Goal: Task Accomplishment & Management: Use online tool/utility

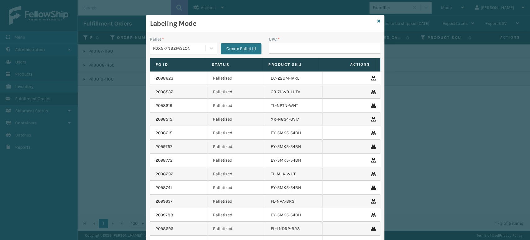
click at [197, 44] on div "FDXG-7NBZFA3LON" at bounding box center [178, 48] width 56 height 10
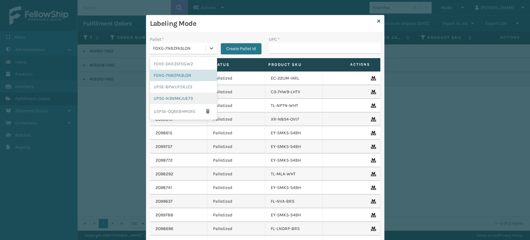
click at [174, 94] on div "FDXE-DKR3SFDGW2 FDXG-7NBZFA3LON UPSE-8PWUY5RJZ3 UPSG-N3NMKJUE73 USPSE-OQ6EBHMSRE" at bounding box center [183, 88] width 67 height 63
click at [173, 95] on div "UPSG-N3NMKJUE73" at bounding box center [183, 97] width 67 height 11
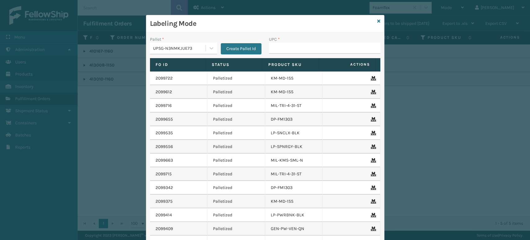
click at [279, 42] on div "UPC *" at bounding box center [324, 39] width 111 height 7
click at [284, 49] on input "UPC *" at bounding box center [324, 48] width 111 height 11
type input "850012486763"
click at [377, 24] on link at bounding box center [378, 21] width 3 height 7
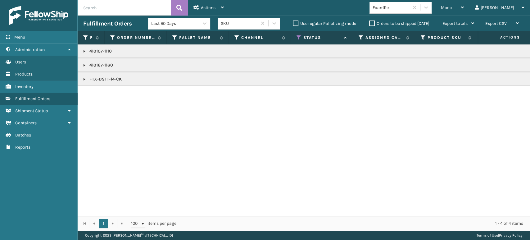
click at [138, 8] on input "text" at bounding box center [124, 8] width 93 height 16
type input "1Z2859F50397267075"
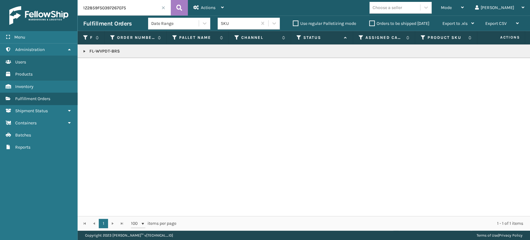
click at [82, 51] on link at bounding box center [84, 51] width 5 height 5
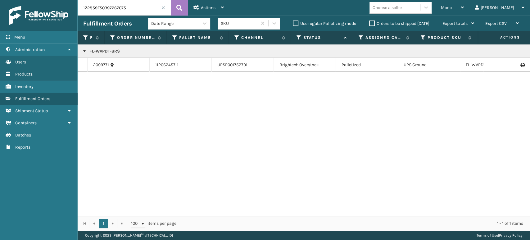
click at [513, 62] on td at bounding box center [506, 65] width 47 height 14
click at [520, 64] on icon at bounding box center [522, 65] width 4 height 4
click at [464, 9] on div "Mode" at bounding box center [452, 8] width 23 height 16
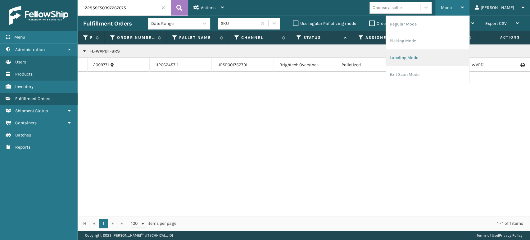
click at [441, 52] on li "Labeling Mode" at bounding box center [427, 57] width 83 height 17
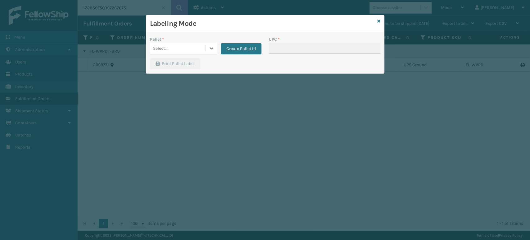
click at [184, 53] on div "Select..." at bounding box center [178, 48] width 56 height 10
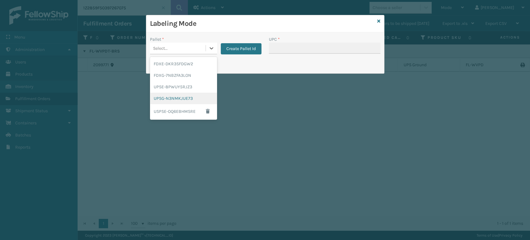
click at [186, 102] on div "UPSG-N3NMKJUE73" at bounding box center [183, 97] width 67 height 11
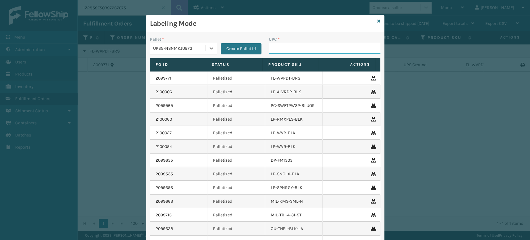
click at [276, 50] on input "UPC *" at bounding box center [324, 48] width 111 height 11
type input "FL-OLVA-CRM"
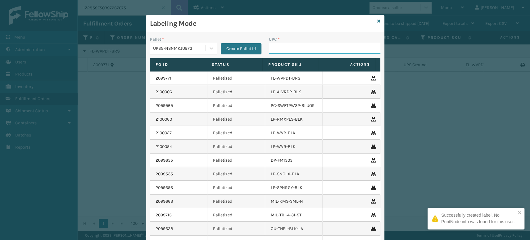
click at [276, 50] on input "UPC *" at bounding box center [324, 48] width 111 height 11
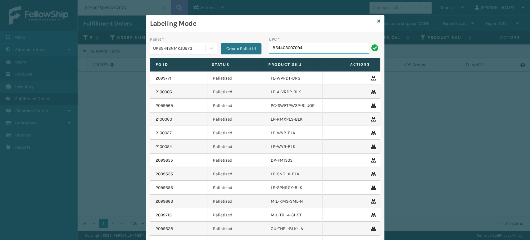
type input "854403007094"
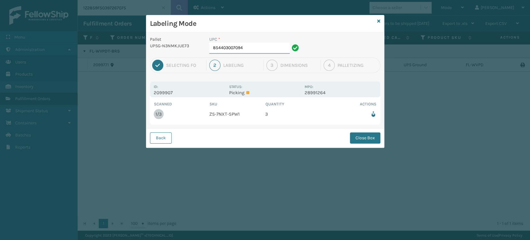
click at [276, 50] on input "854403007094" at bounding box center [249, 48] width 80 height 11
type input "854403007094"
click at [355, 141] on button "Close Box" at bounding box center [365, 137] width 30 height 11
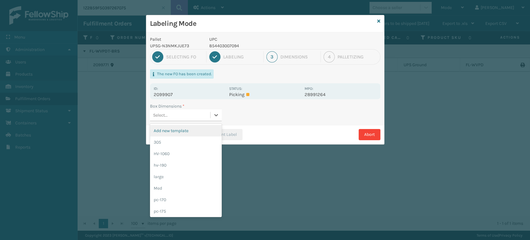
click at [192, 115] on div "Select..." at bounding box center [180, 115] width 60 height 10
click at [176, 144] on div "305" at bounding box center [186, 141] width 72 height 11
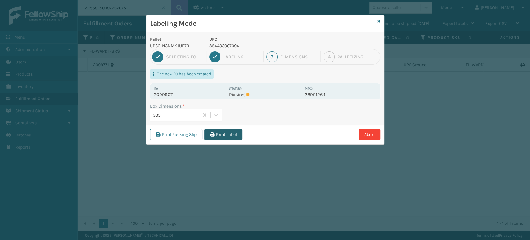
click at [223, 136] on button "Print Label" at bounding box center [223, 134] width 38 height 11
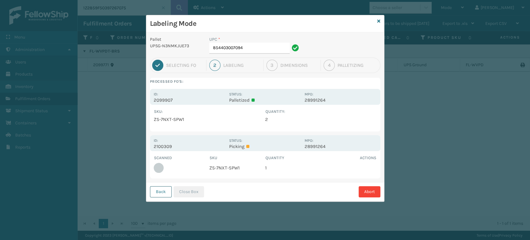
click at [169, 191] on button "Back" at bounding box center [161, 191] width 22 height 11
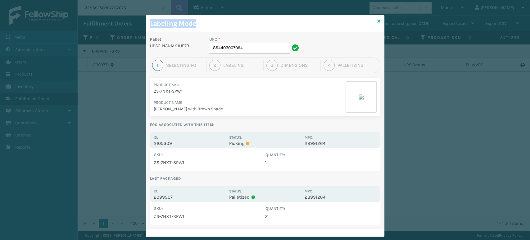
click at [377, 24] on div "Labeling Mode Pallet UPSG-N3NMKJUE73 UPC * 854403007094 1 Selecting FO 2 Labeli…" at bounding box center [265, 126] width 238 height 222
click at [377, 22] on icon at bounding box center [378, 21] width 3 height 4
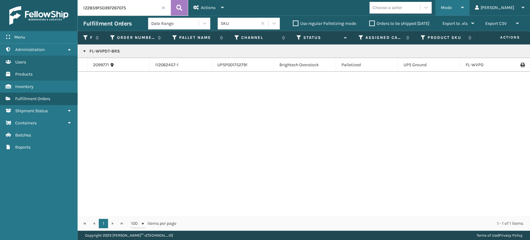
click at [464, 11] on div "Mode" at bounding box center [452, 8] width 23 height 16
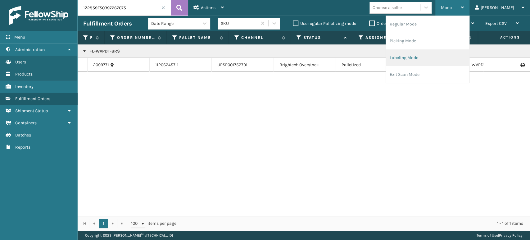
click at [441, 54] on li "Labeling Mode" at bounding box center [427, 57] width 83 height 17
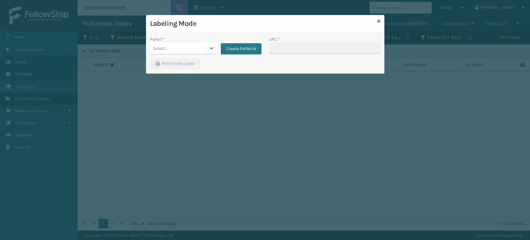
click at [179, 50] on div "Select..." at bounding box center [178, 48] width 56 height 10
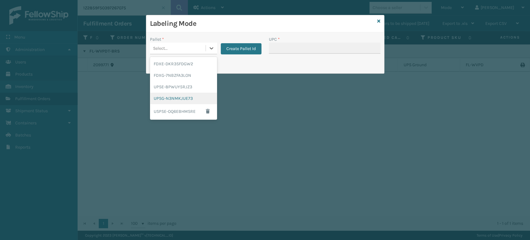
click at [178, 97] on div "UPSG-N3NMKJUE73" at bounding box center [183, 97] width 67 height 11
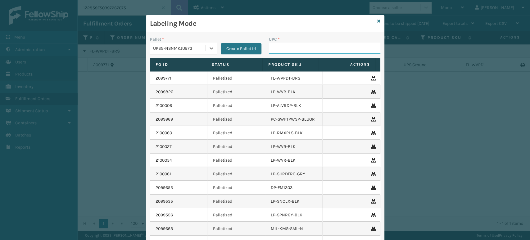
click at [288, 48] on input "UPC *" at bounding box center [324, 48] width 111 height 11
type input "8500044"
type input "81016"
type input "810161332427"
type input "810090932163"
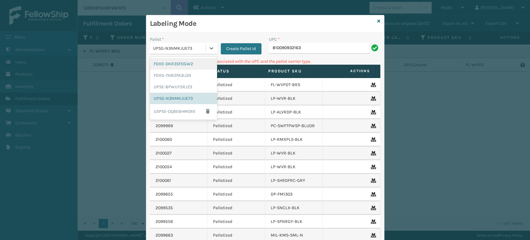
click at [183, 45] on div "UPSG-N3NMKJUE73" at bounding box center [179, 48] width 53 height 7
drag, startPoint x: 184, startPoint y: 67, endPoint x: 168, endPoint y: 95, distance: 32.3
click at [169, 101] on div "FDXE-DKR3SFDGW2 FDXG-7NBZFA3LON UPSE-8PWUY5RJZ3 UPSG-N3NMKJUE73 USPSE-OQ6EBHMSRE" at bounding box center [183, 88] width 67 height 63
click at [165, 88] on div "UPSE-8PWUY5RJZ3" at bounding box center [183, 86] width 67 height 11
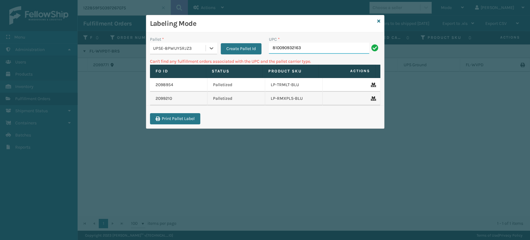
click at [292, 51] on input "810090932163" at bounding box center [319, 48] width 100 height 11
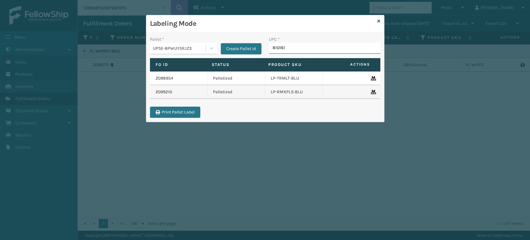
type input "8101613"
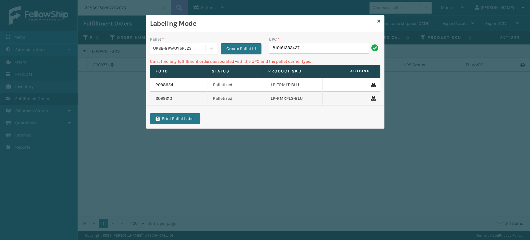
click at [195, 42] on div "Pallet *" at bounding box center [183, 39] width 67 height 7
click at [193, 45] on div "UPSE-8PWUY5RJZ3" at bounding box center [179, 48] width 53 height 7
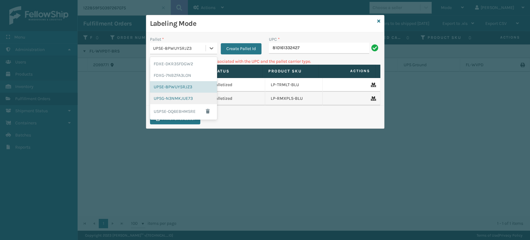
click at [177, 101] on div "UPSG-N3NMKJUE73" at bounding box center [183, 97] width 67 height 11
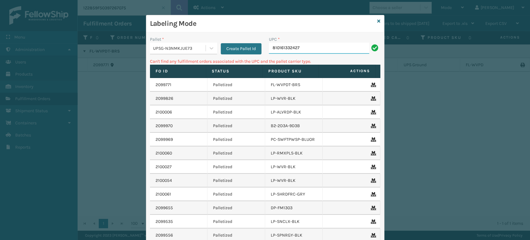
click at [317, 47] on input "810161332427" at bounding box center [319, 48] width 100 height 11
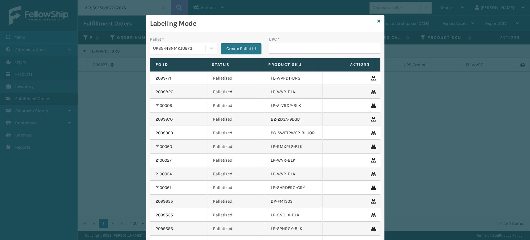
click at [317, 47] on input "UPC *" at bounding box center [324, 48] width 111 height 11
type input "810161332427"
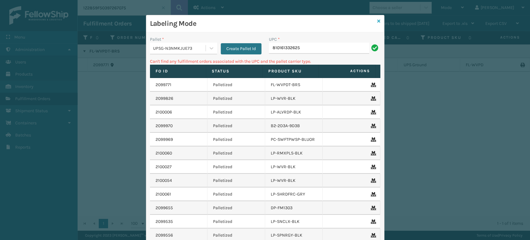
click at [377, 20] on icon at bounding box center [378, 21] width 3 height 4
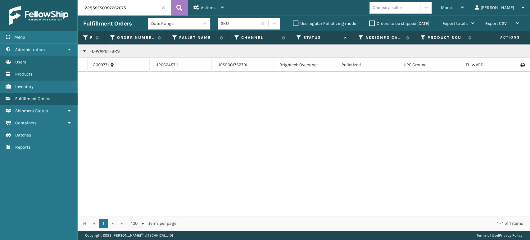
click at [422, 13] on div "Choose a seller" at bounding box center [400, 8] width 62 height 12
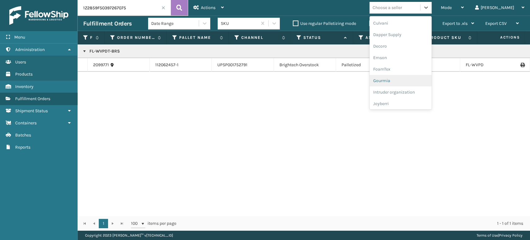
scroll to position [196, 0]
click at [415, 56] on div "LifePro Fitness" at bounding box center [400, 56] width 62 height 11
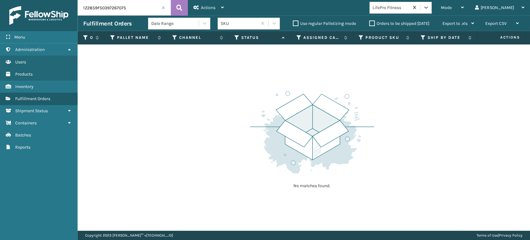
click at [163, 11] on input "1Z2859F50397267075" at bounding box center [124, 8] width 93 height 16
click at [164, 8] on span at bounding box center [163, 8] width 4 height 4
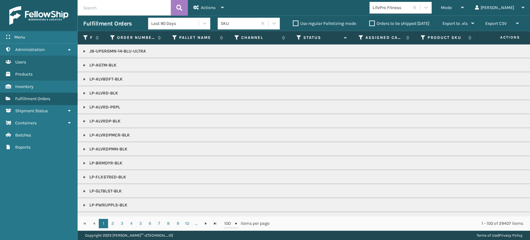
click at [299, 37] on icon at bounding box center [298, 38] width 5 height 6
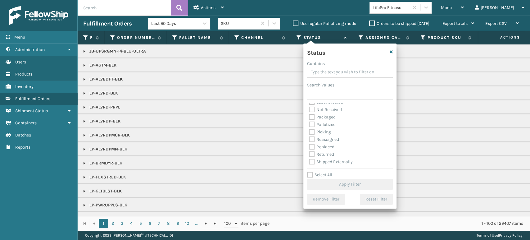
scroll to position [35, 0]
click at [322, 129] on label "Picking" at bounding box center [320, 131] width 22 height 5
click at [309, 129] on input "Picking" at bounding box center [309, 130] width 0 height 4
checkbox input "true"
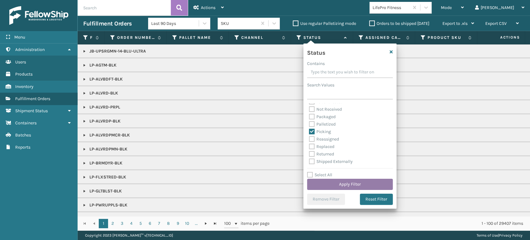
click at [351, 183] on button "Apply Filter" at bounding box center [350, 183] width 86 height 11
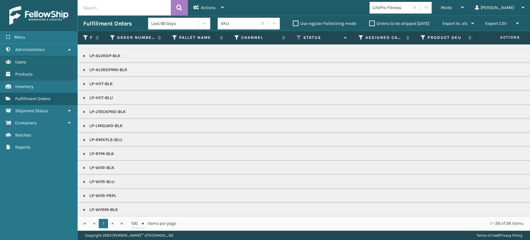
scroll to position [0, 0]
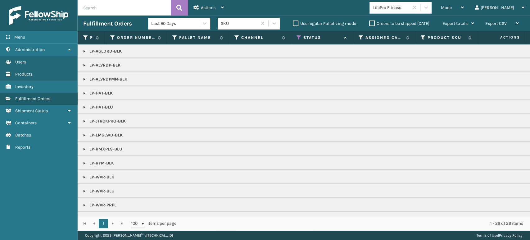
click at [87, 47] on td "LP-AGLDRD-BLK" at bounding box center [540, 51] width 925 height 14
click at [86, 52] on link at bounding box center [84, 51] width 5 height 5
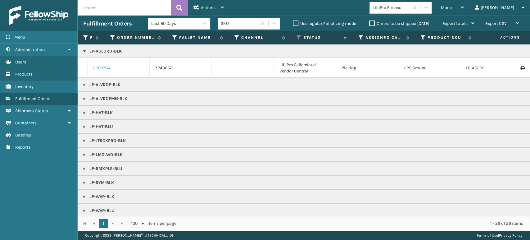
click at [103, 68] on link "2099784" at bounding box center [101, 68] width 17 height 6
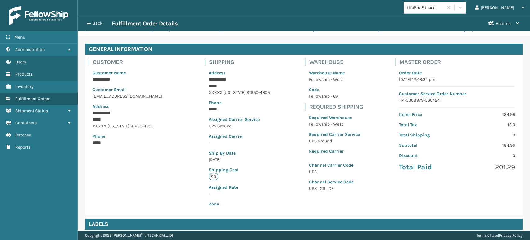
scroll to position [126, 0]
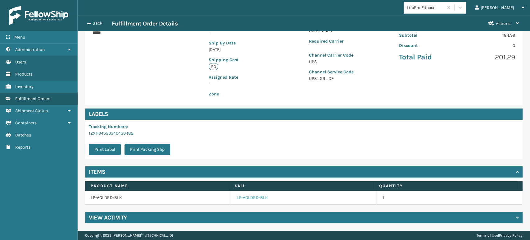
click at [252, 200] on link "LP-AGLDRD-BLK" at bounding box center [251, 197] width 31 height 6
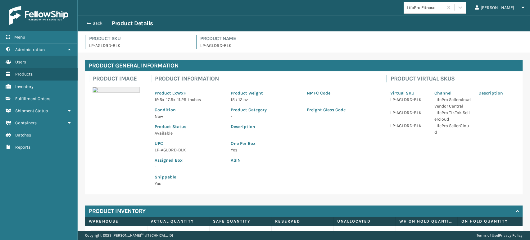
click at [172, 150] on p "LP-AGLDRD-BLK" at bounding box center [189, 149] width 69 height 7
copy p "LP-AGLDRD-BLK"
click at [88, 24] on span "button" at bounding box center [88, 23] width 4 height 4
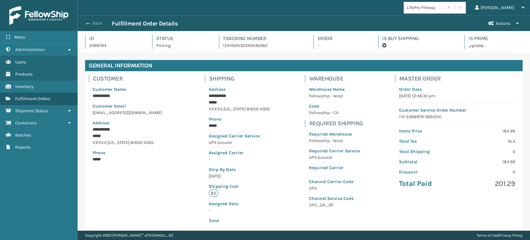
scroll to position [15, 452]
drag, startPoint x: 92, startPoint y: 20, endPoint x: 109, endPoint y: 17, distance: 17.1
click at [93, 20] on button "Back" at bounding box center [97, 23] width 29 height 6
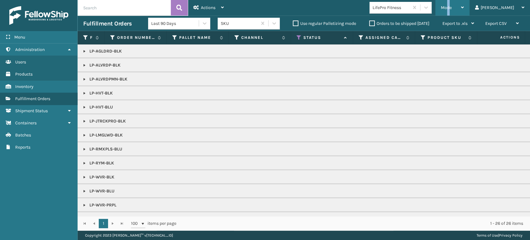
click at [451, 10] on span "Mode" at bounding box center [446, 7] width 11 height 5
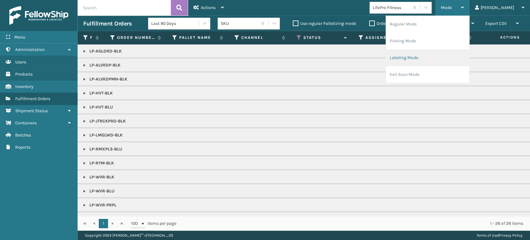
click at [440, 53] on li "Labeling Mode" at bounding box center [427, 57] width 83 height 17
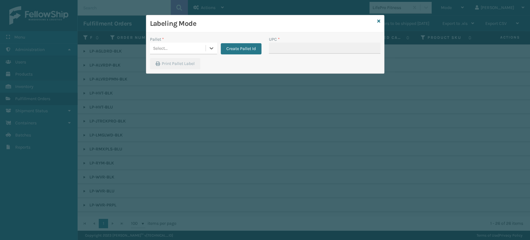
click at [179, 50] on div "Select..." at bounding box center [178, 48] width 56 height 10
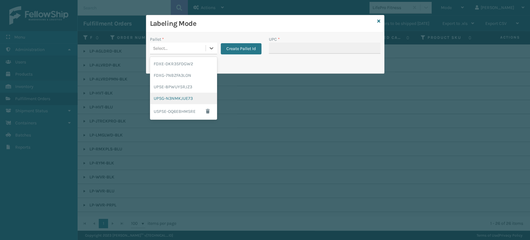
click at [176, 99] on div "UPSG-N3NMKJUE73" at bounding box center [183, 97] width 67 height 11
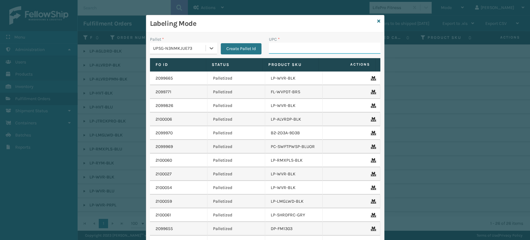
click at [280, 46] on input "UPC *" at bounding box center [324, 48] width 111 height 11
paste input "LP-AGLDRD-BLK"
type input "LP-AGLDRD-BLK"
type input "0688887"
type input "81009093091"
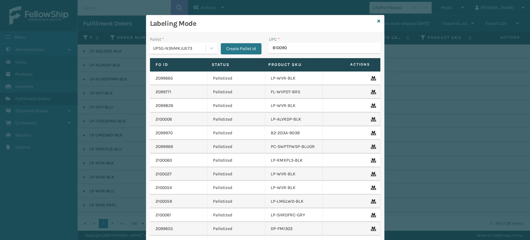
type input "8100909"
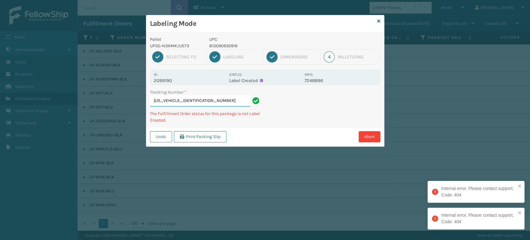
click at [173, 99] on input "[US_VEHICLE_IDENTIFICATION_NUMBER]" at bounding box center [200, 100] width 100 height 11
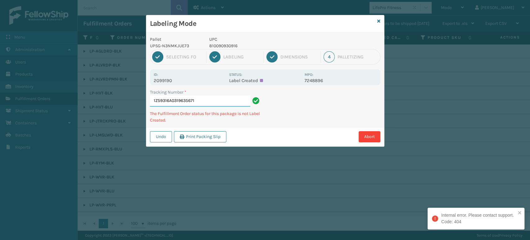
type input "1Z59316A0319635671"
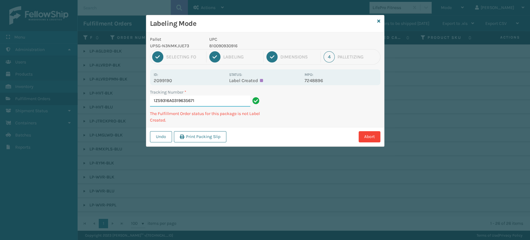
click at [173, 99] on input "1Z59316A0319635671" at bounding box center [200, 100] width 100 height 11
click at [174, 99] on input "1Z59316A0319635671" at bounding box center [200, 100] width 100 height 11
click at [166, 79] on p "2099190" at bounding box center [190, 81] width 72 height 6
copy p "2099190"
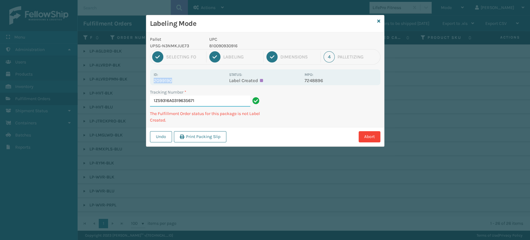
click at [184, 98] on input "1Z59316A0319635671" at bounding box center [200, 100] width 100 height 11
click at [167, 137] on button "Undo" at bounding box center [161, 136] width 22 height 11
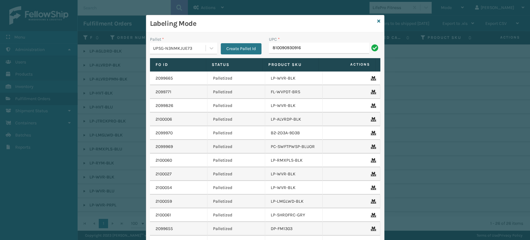
click at [356, 44] on input "810090930916" at bounding box center [319, 48] width 100 height 11
type input "810090"
type input "81009093093"
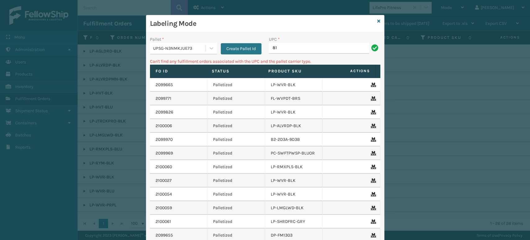
type input "8"
type input "LP-ALVRDPMN-BLK"
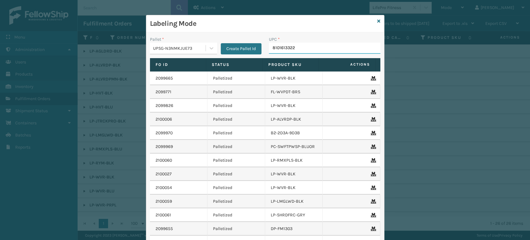
type input "81016133227"
type input "810161"
type input "0803130"
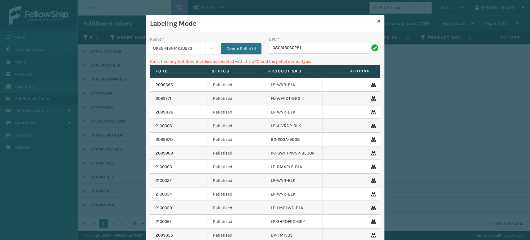
drag, startPoint x: 316, startPoint y: 43, endPoint x: 315, endPoint y: 51, distance: 8.8
click at [316, 44] on input "080313060281" at bounding box center [319, 48] width 100 height 11
click at [315, 51] on input "080313060281" at bounding box center [319, 48] width 100 height 11
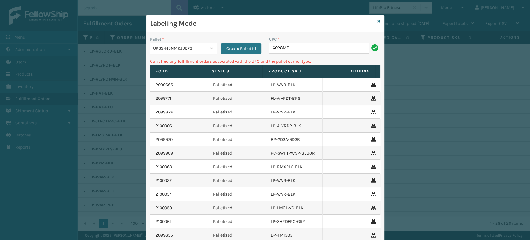
type input "6028MT"
type input "602"
type input "6028"
click at [377, 20] on icon at bounding box center [378, 21] width 3 height 4
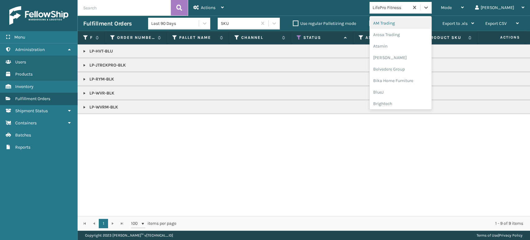
click at [409, 5] on div "LifePro Fitness" at bounding box center [390, 7] width 37 height 7
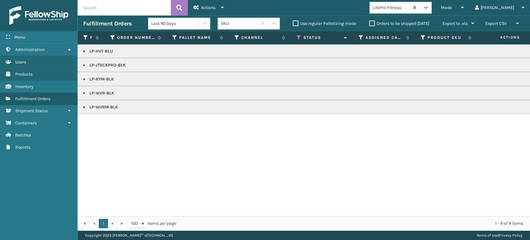
click at [409, 5] on div "LifePro Fitness" at bounding box center [390, 7] width 37 height 7
click at [409, 4] on div "LifePro Fitness" at bounding box center [390, 7] width 37 height 7
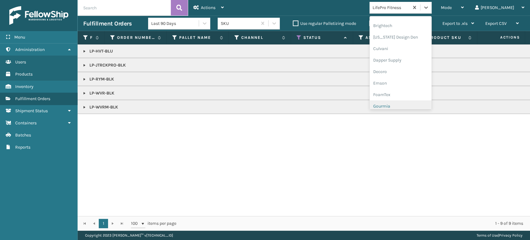
scroll to position [69, 0]
click at [406, 89] on div "Emson" at bounding box center [400, 91] width 62 height 11
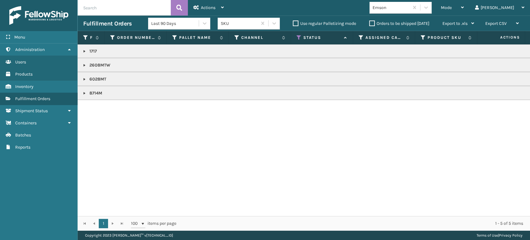
click at [84, 77] on link at bounding box center [84, 79] width 5 height 5
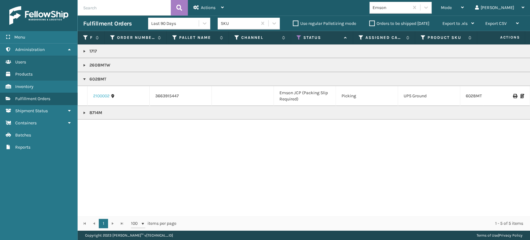
click at [94, 93] on link "2100002" at bounding box center [101, 96] width 16 height 6
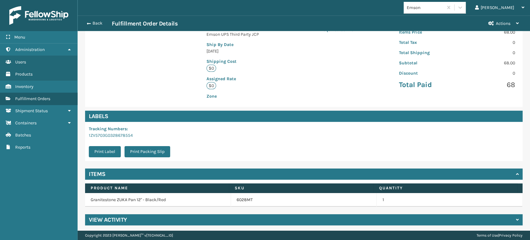
scroll to position [127, 0]
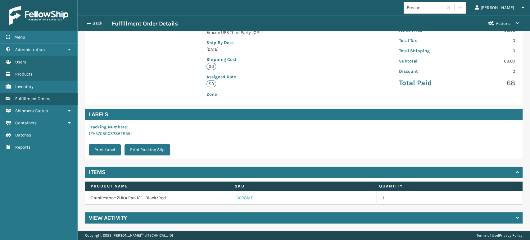
click at [236, 200] on link "6028MT" at bounding box center [244, 198] width 16 height 6
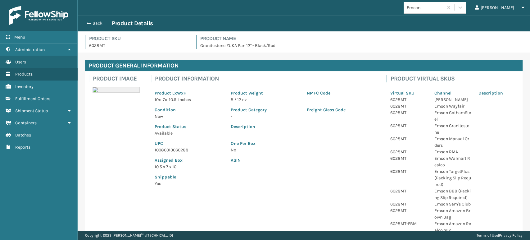
click at [161, 152] on p "10080313060288" at bounding box center [189, 149] width 69 height 7
click at [162, 151] on p "10080313060288" at bounding box center [189, 149] width 69 height 7
copy p "10080313060288"
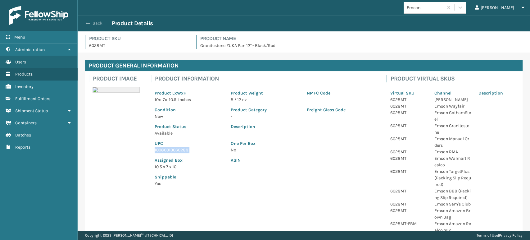
click at [93, 24] on button "Back" at bounding box center [97, 23] width 29 height 6
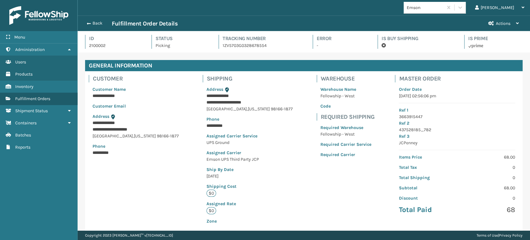
scroll to position [15, 452]
click at [94, 22] on button "Back" at bounding box center [97, 23] width 29 height 6
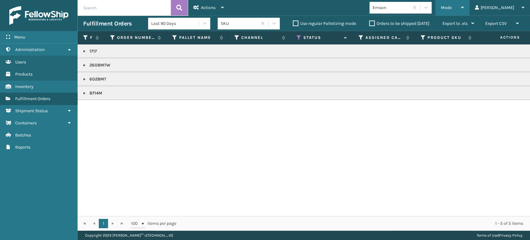
click at [464, 14] on div "Mode" at bounding box center [452, 8] width 23 height 16
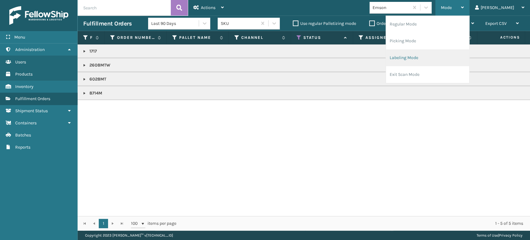
click at [428, 58] on li "Labeling Mode" at bounding box center [427, 57] width 83 height 17
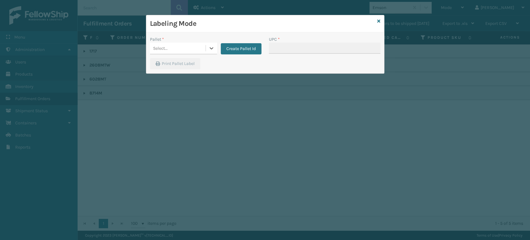
click at [169, 38] on div "Pallet *" at bounding box center [183, 39] width 67 height 7
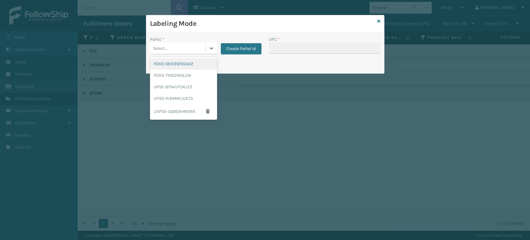
click at [174, 47] on div "Select..." at bounding box center [178, 48] width 56 height 10
click at [173, 99] on div "UPSG-N3NMKJUE73" at bounding box center [183, 97] width 67 height 11
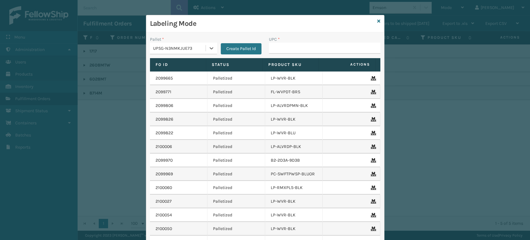
drag, startPoint x: 278, startPoint y: 42, endPoint x: 289, endPoint y: 47, distance: 12.9
click at [278, 42] on div "UPC *" at bounding box center [324, 39] width 111 height 7
click at [289, 47] on input "UPC *" at bounding box center [324, 48] width 111 height 11
paste input "10080313060288"
type input "10080313060288"
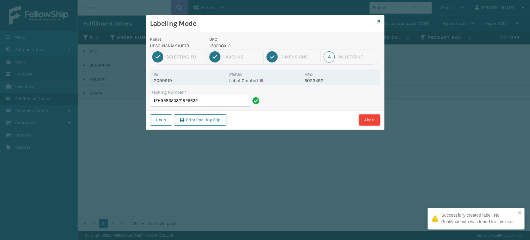
drag, startPoint x: 175, startPoint y: 80, endPoint x: 168, endPoint y: 80, distance: 6.8
click at [174, 80] on p "2099919" at bounding box center [190, 81] width 72 height 6
click at [168, 80] on p "2099919" at bounding box center [190, 81] width 72 height 6
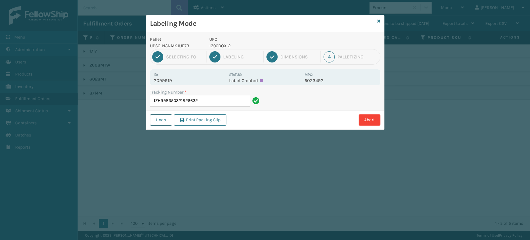
click at [163, 120] on button "Undo" at bounding box center [161, 119] width 22 height 11
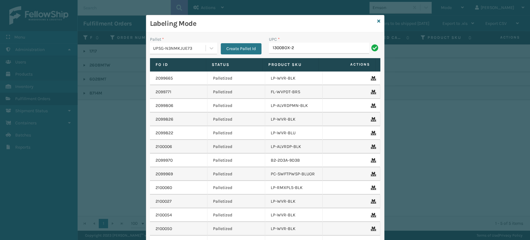
click at [305, 49] on input "1300BOX-2" at bounding box center [319, 48] width 100 height 11
type input "1300B"
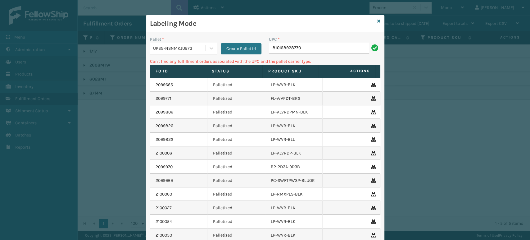
click at [380, 22] on div "Labeling Mode" at bounding box center [265, 23] width 238 height 17
click at [378, 20] on div "Labeling Mode" at bounding box center [265, 23] width 238 height 17
click at [377, 20] on icon at bounding box center [378, 21] width 3 height 4
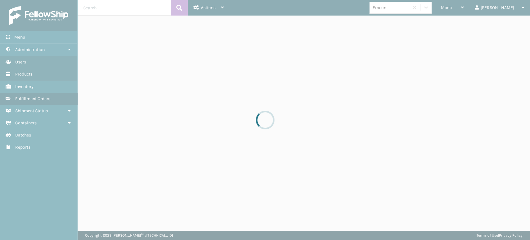
click at [409, 7] on div "Emson" at bounding box center [390, 7] width 37 height 7
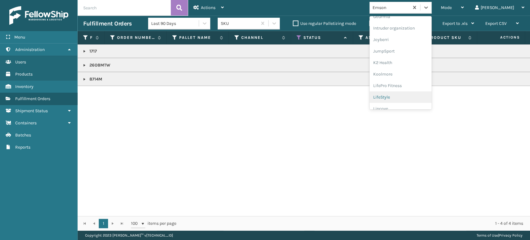
scroll to position [172, 0]
click at [411, 66] on div "Koolmore" at bounding box center [400, 68] width 62 height 11
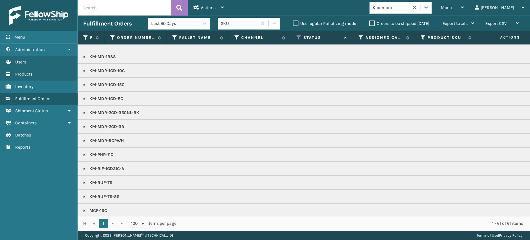
scroll to position [34, 0]
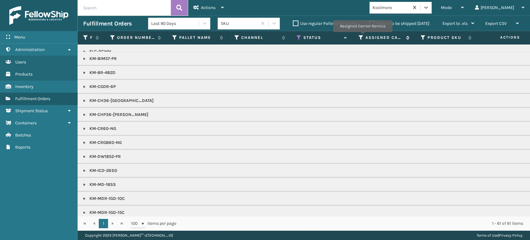
click at [362, 36] on icon at bounding box center [360, 38] width 5 height 6
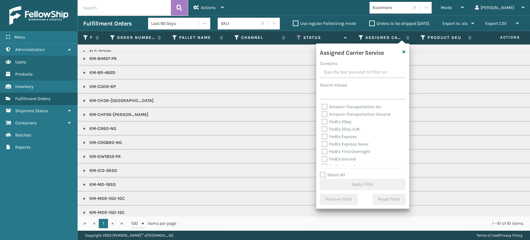
click at [337, 175] on label "Select All" at bounding box center [332, 174] width 25 height 5
click at [337, 172] on input "Select All" at bounding box center [366, 171] width 93 height 1
checkbox input "true"
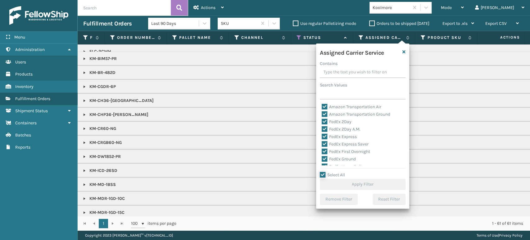
checkbox input "true"
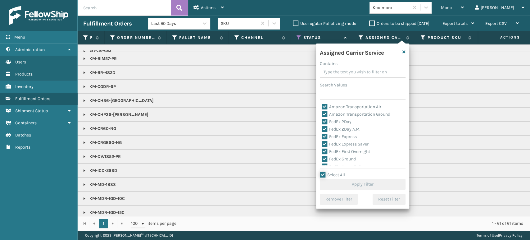
checkbox input "true"
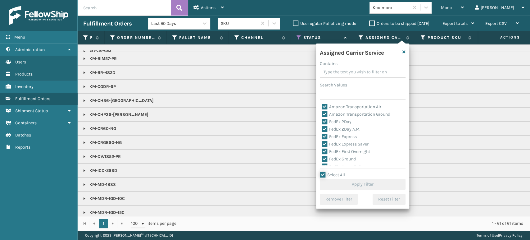
checkbox input "true"
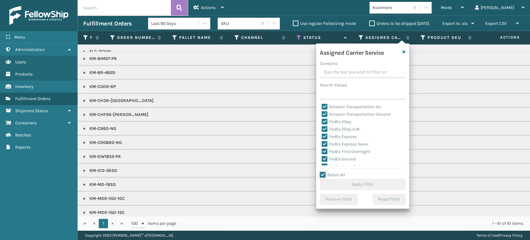
checkbox input "true"
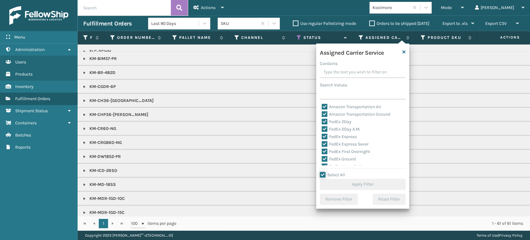
checkbox input "true"
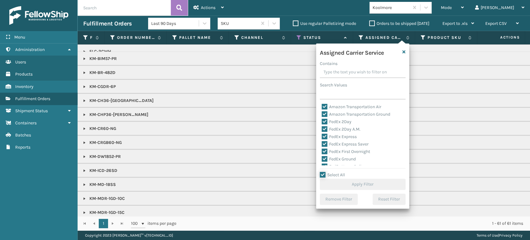
checkbox input "true"
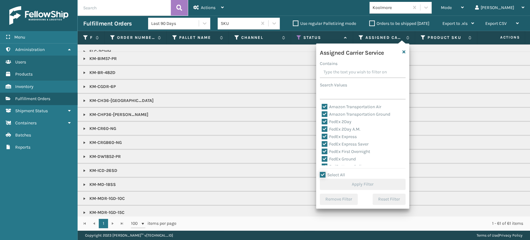
checkbox input "true"
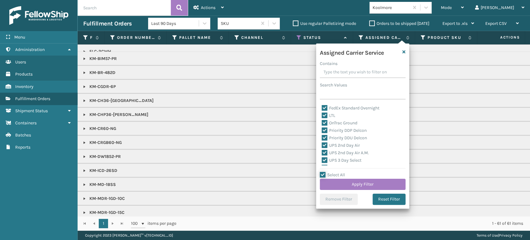
scroll to position [69, 0]
click at [330, 128] on label "LTL" at bounding box center [328, 126] width 14 height 5
click at [322, 128] on input "LTL" at bounding box center [321, 125] width 0 height 4
checkbox input "false"
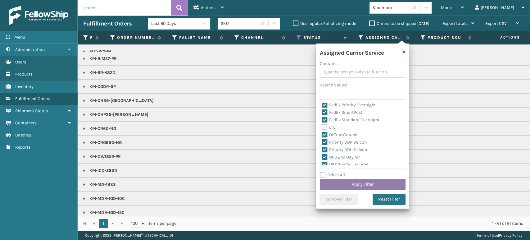
click at [350, 185] on button "Apply Filter" at bounding box center [363, 183] width 86 height 11
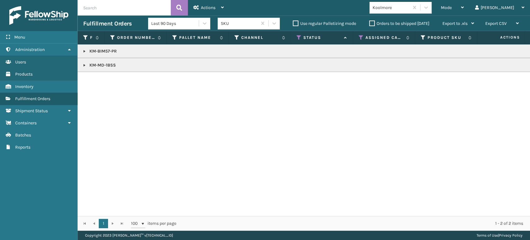
click at [85, 64] on link at bounding box center [84, 65] width 5 height 5
click at [104, 82] on link "2099908" at bounding box center [102, 82] width 18 height 6
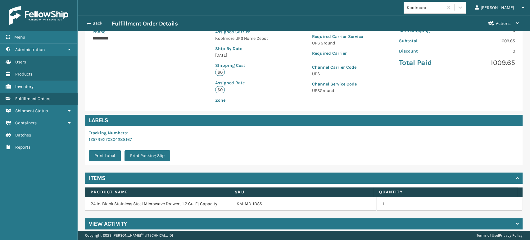
scroll to position [133, 0]
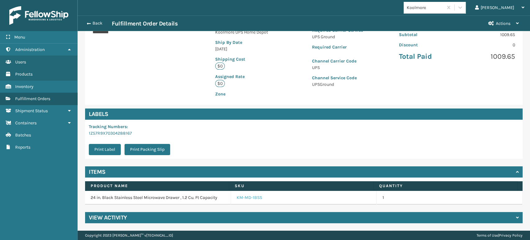
click at [242, 200] on link "KM-MD-1BSS" at bounding box center [248, 197] width 25 height 6
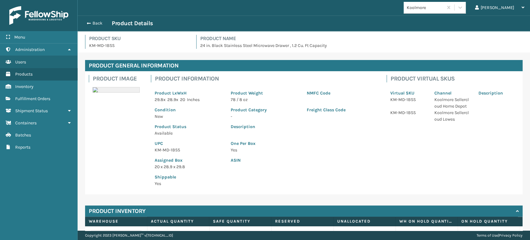
click at [165, 154] on div "Assigned Box 20 x 28.9 x 29.8" at bounding box center [189, 161] width 76 height 17
click at [165, 151] on p "KM-MD-1BSS" at bounding box center [189, 149] width 69 height 7
copy p "KM-MD-1BSS"
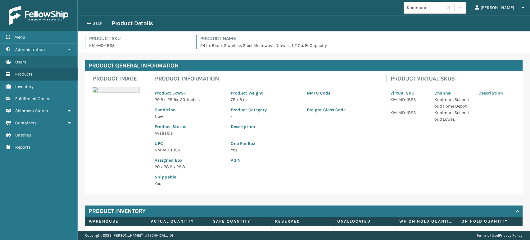
click at [85, 27] on div "Back Product Details" at bounding box center [304, 24] width 452 height 16
click at [89, 22] on span "button" at bounding box center [88, 23] width 4 height 4
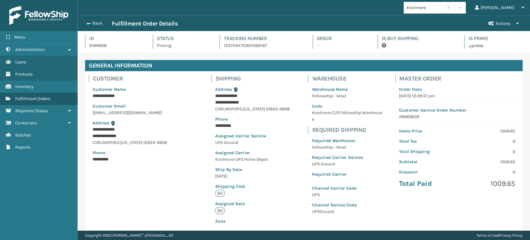
click at [89, 22] on span "button" at bounding box center [89, 23] width 4 height 4
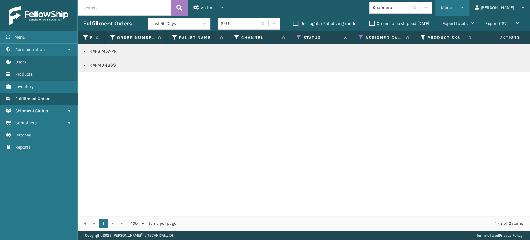
click at [458, 10] on div "Mode Regular Mode Picking Mode Labeling Mode Exit Scan Mode" at bounding box center [452, 8] width 34 height 16
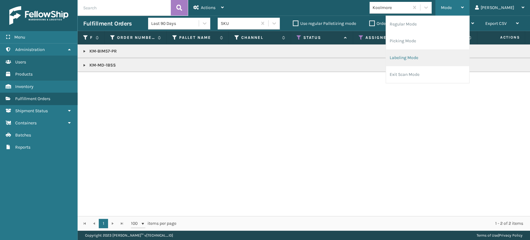
click at [419, 61] on li "Labeling Mode" at bounding box center [427, 57] width 83 height 17
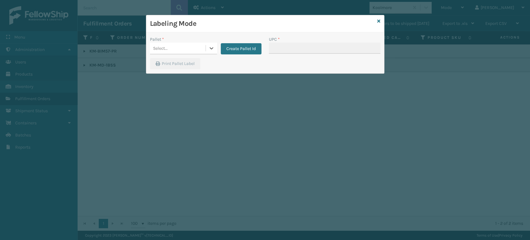
click at [189, 49] on div "Select..." at bounding box center [178, 48] width 56 height 10
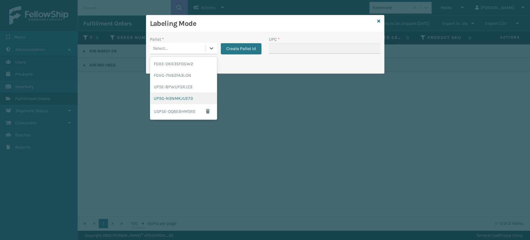
click at [184, 99] on div "UPSG-N3NMKJUE73" at bounding box center [183, 97] width 67 height 11
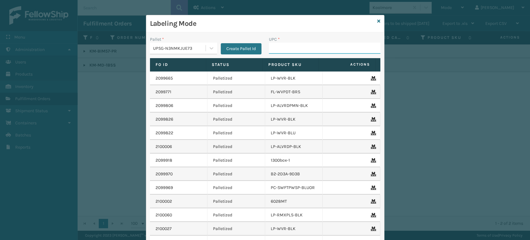
click at [289, 46] on input "UPC *" at bounding box center [324, 48] width 111 height 11
paste input "KM-MD-1BSS"
type input "KM-MD-1BSS"
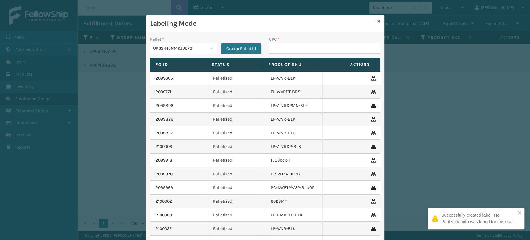
click at [378, 19] on div "Labeling Mode" at bounding box center [265, 23] width 238 height 17
click at [374, 19] on div "Labeling Mode" at bounding box center [265, 23] width 238 height 17
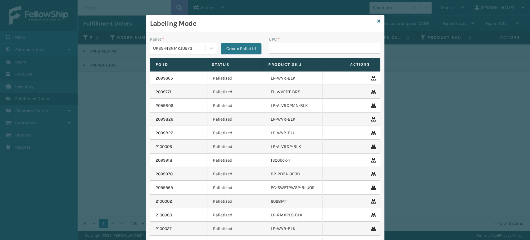
click at [378, 22] on div "Labeling Mode" at bounding box center [265, 23] width 238 height 17
click at [374, 21] on div "Labeling Mode" at bounding box center [265, 23] width 238 height 17
click at [377, 19] on icon at bounding box center [378, 21] width 3 height 4
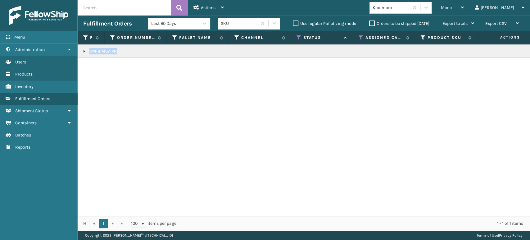
drag, startPoint x: 125, startPoint y: 49, endPoint x: 137, endPoint y: 58, distance: 15.3
click at [137, 58] on div "KM-BIM57-PR" at bounding box center [304, 129] width 452 height 171
copy p "KM-BIM57-PR"
click at [451, 9] on span "Mode" at bounding box center [446, 7] width 11 height 5
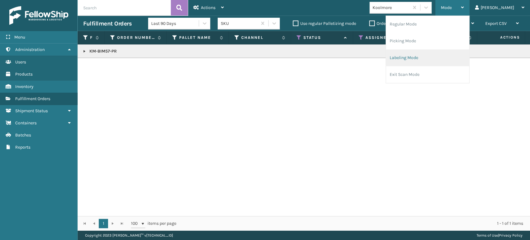
click at [427, 57] on li "Labeling Mode" at bounding box center [427, 57] width 83 height 17
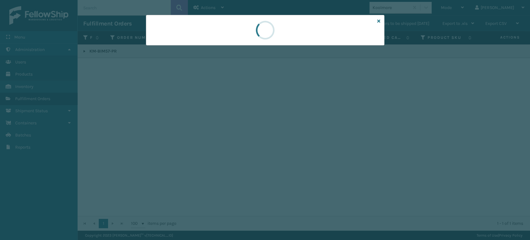
click at [177, 39] on div at bounding box center [265, 30] width 238 height 30
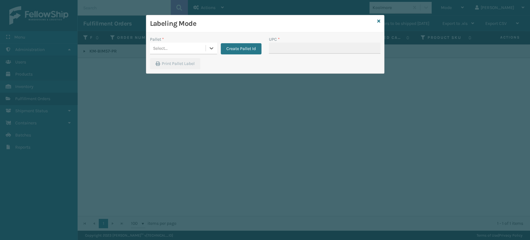
click at [179, 49] on div "Select..." at bounding box center [178, 48] width 56 height 10
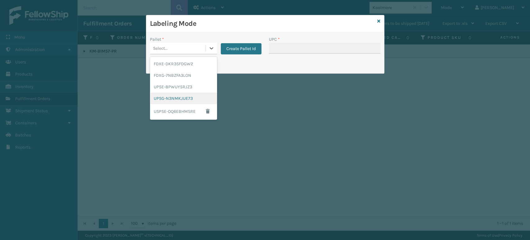
click at [170, 99] on div "UPSG-N3NMKJUE73" at bounding box center [183, 97] width 67 height 11
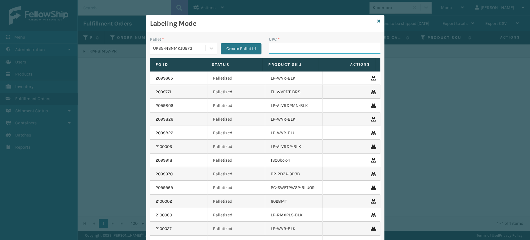
click at [280, 50] on input "UPC *" at bounding box center [324, 48] width 111 height 11
paste input "KM-BIM57-PR"
type input "KM-BIM57-PR"
click at [294, 50] on input "UPC *" at bounding box center [324, 48] width 111 height 11
type input "853913008058"
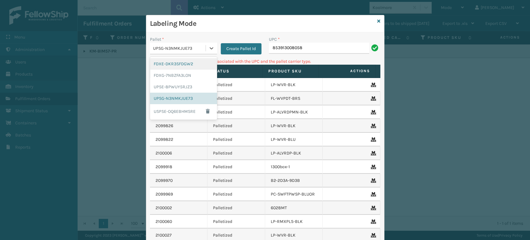
click at [153, 47] on div "UPSG-N3NMKJUE73" at bounding box center [179, 48] width 53 height 7
click at [166, 76] on div "FDXG-7NBZFA3LON" at bounding box center [183, 75] width 67 height 11
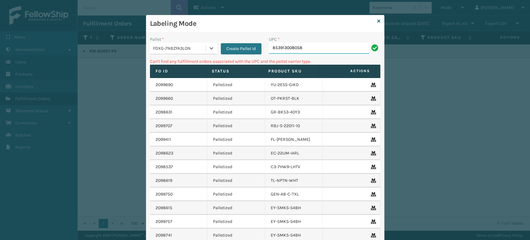
click at [298, 47] on input "853913008058" at bounding box center [319, 48] width 100 height 11
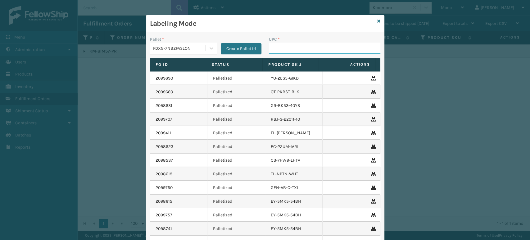
click at [279, 47] on input "UPC *" at bounding box center [324, 48] width 111 height 11
type input "850040"
type input "8581000"
type input "850068315147"
click at [303, 47] on input "UPC *" at bounding box center [324, 48] width 111 height 11
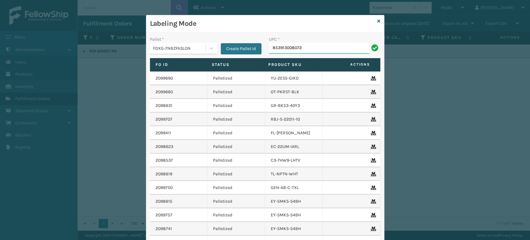
type input "853913008072"
click at [312, 47] on input "UPC *" at bounding box center [324, 48] width 111 height 11
type input "853913008119"
type input "8539130"
type input "8544030"
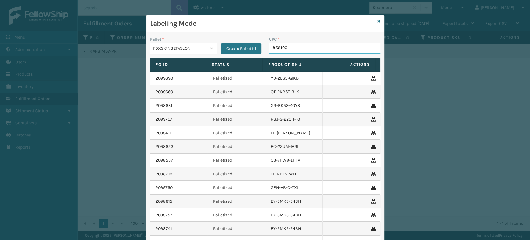
type input "8581000"
click at [303, 52] on input "UPC *" at bounding box center [324, 48] width 111 height 11
type input "8500683"
type input "8500406"
type input "850012"
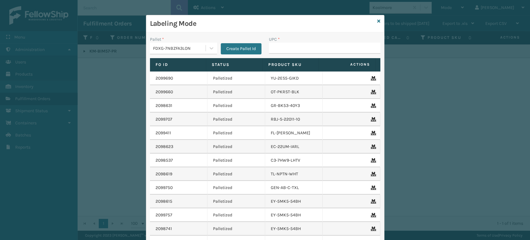
click at [182, 46] on div "FDXG-7NBZFA3LON" at bounding box center [179, 48] width 53 height 7
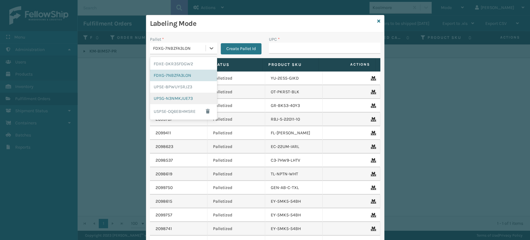
click at [180, 95] on div "UPSG-N3NMKJUE73" at bounding box center [183, 97] width 67 height 11
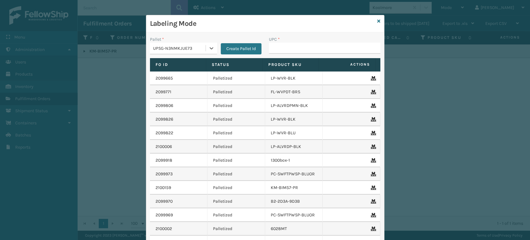
drag, startPoint x: 180, startPoint y: 95, endPoint x: 234, endPoint y: 86, distance: 54.7
click at [180, 95] on td "2099771" at bounding box center [179, 92] width 58 height 14
click at [292, 45] on input "UPC *" at bounding box center [324, 48] width 111 height 11
type input "81016450127"
type input "8100819"
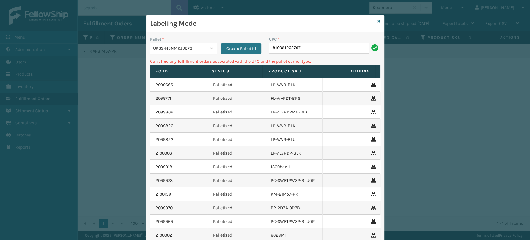
click at [166, 48] on div "UPSG-N3NMKJUE73" at bounding box center [179, 48] width 53 height 7
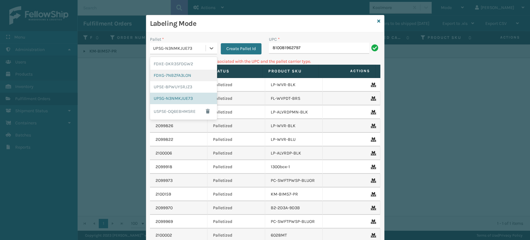
click at [166, 79] on div "FDXG-7NBZFA3LON" at bounding box center [183, 75] width 67 height 11
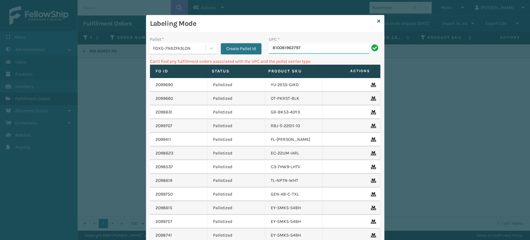
click at [327, 47] on input "810081962797" at bounding box center [319, 48] width 100 height 11
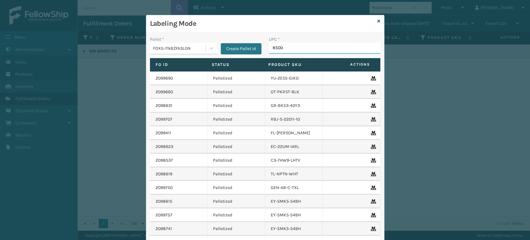
type input "85005"
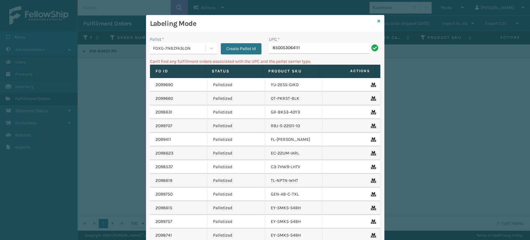
click at [377, 23] on icon at bounding box center [378, 21] width 3 height 4
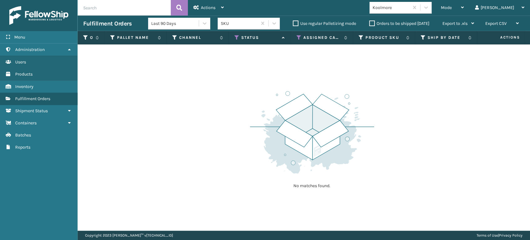
click at [409, 10] on div "Koolmore" at bounding box center [390, 7] width 37 height 7
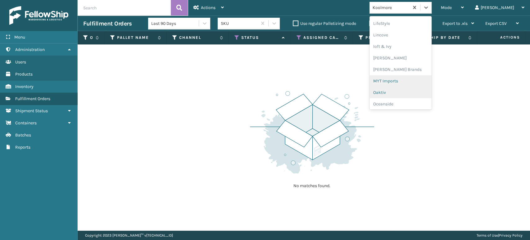
scroll to position [300, 0]
click at [403, 60] on div "Petcove" at bounding box center [400, 56] width 62 height 11
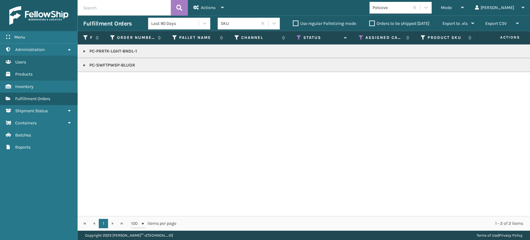
click at [83, 65] on link at bounding box center [84, 65] width 5 height 5
click at [108, 79] on link "2100064" at bounding box center [101, 82] width 16 height 6
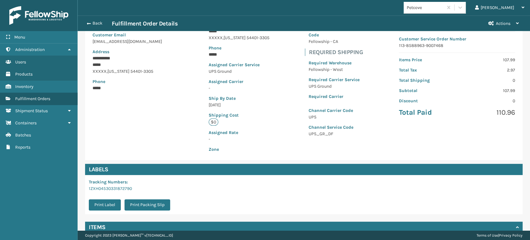
scroll to position [126, 0]
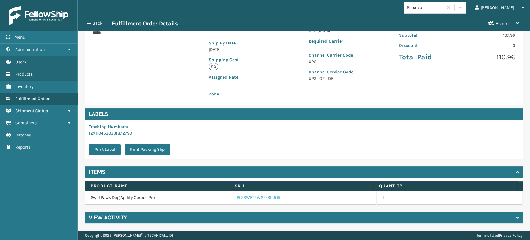
click at [258, 194] on link "PC-SWFTPWSP-BLUOR" at bounding box center [258, 197] width 44 height 6
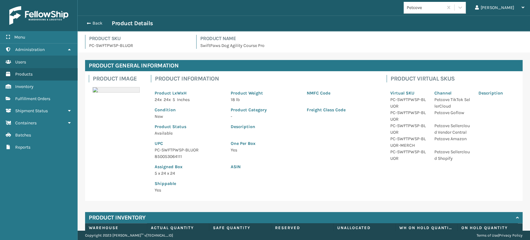
click at [172, 148] on p "PC-SWFTPWSP-BLUOR" at bounding box center [189, 149] width 69 height 7
copy p "PC-SWFTPWSP-BLUOR"
click at [98, 22] on button "Back" at bounding box center [97, 23] width 29 height 6
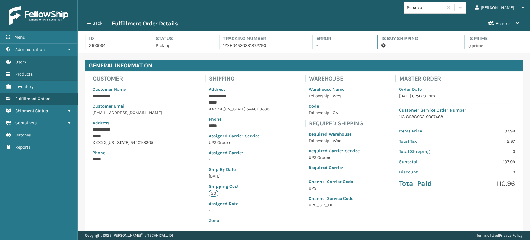
click at [98, 22] on button "Back" at bounding box center [97, 23] width 29 height 6
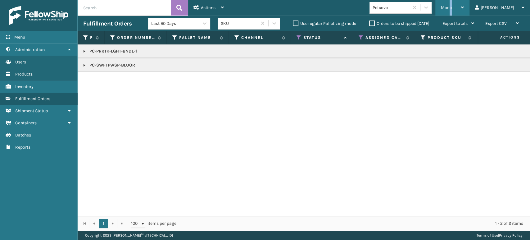
drag, startPoint x: 473, startPoint y: 11, endPoint x: 472, endPoint y: 14, distance: 3.2
click at [464, 11] on div "Mode" at bounding box center [452, 8] width 23 height 16
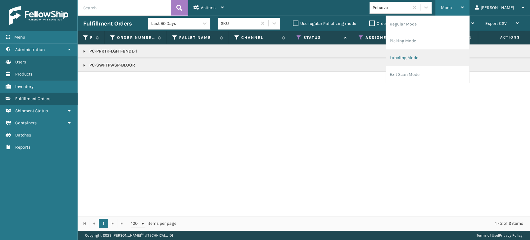
click at [430, 65] on li "Labeling Mode" at bounding box center [427, 57] width 83 height 17
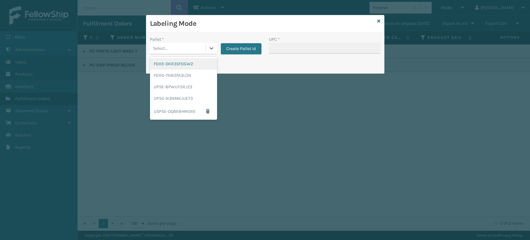
click at [191, 49] on div "Select..." at bounding box center [178, 48] width 56 height 10
click at [182, 97] on div "UPSG-N3NMKJUE73" at bounding box center [183, 97] width 67 height 11
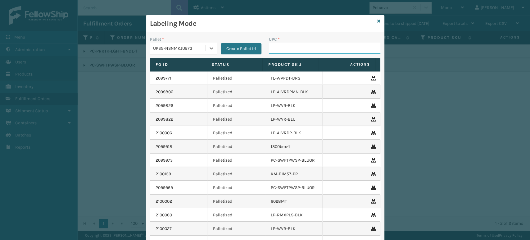
click at [290, 44] on input "UPC *" at bounding box center [324, 48] width 111 height 11
paste input "PC-SWFTPWSP-BLUOR"
type input "PC-SWFTPWSP-BLUOR"
click at [285, 47] on input "UPC *" at bounding box center [324, 48] width 111 height 11
type input "8409851"
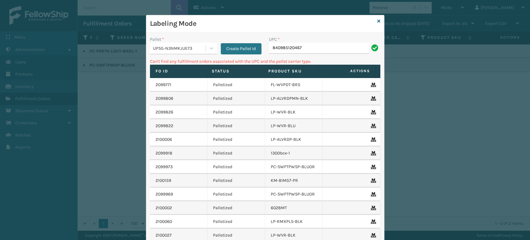
click at [178, 45] on div "UPSG-N3NMKJUE73" at bounding box center [179, 48] width 53 height 7
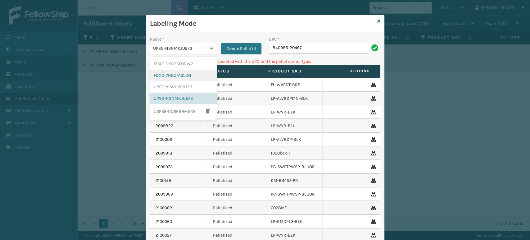
click at [169, 77] on div "FDXG-7NBZFA3LON" at bounding box center [183, 75] width 67 height 11
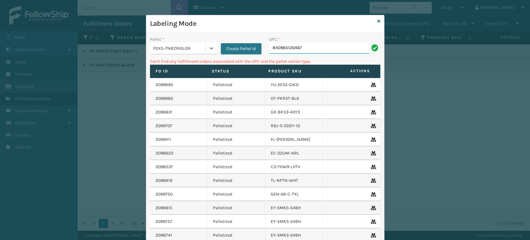
click at [312, 52] on input "840985120467" at bounding box center [319, 48] width 100 height 11
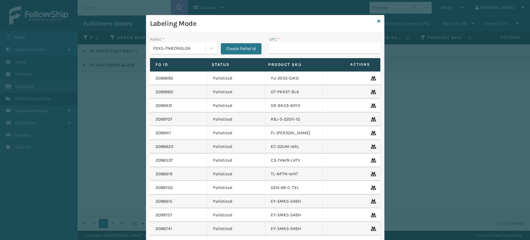
click at [374, 19] on div "Labeling Mode" at bounding box center [265, 23] width 238 height 17
click at [377, 21] on div "Labeling Mode" at bounding box center [265, 23] width 238 height 17
click at [377, 17] on div "Labeling Mode Pallet * FDXG-7NBZFA3LON Create Pallet Id UPC * Fo Id Status Prod…" at bounding box center [265, 148] width 238 height 266
click at [377, 21] on div "Labeling Mode" at bounding box center [265, 23] width 238 height 17
click at [378, 20] on div "Labeling Mode" at bounding box center [265, 23] width 238 height 17
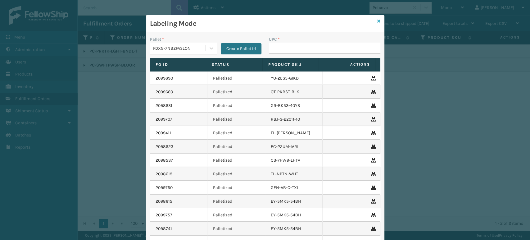
click at [377, 21] on icon at bounding box center [378, 21] width 3 height 4
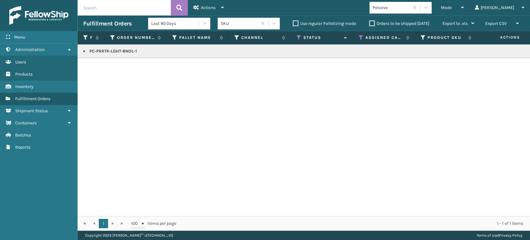
drag, startPoint x: 185, startPoint y: 60, endPoint x: 101, endPoint y: 59, distance: 83.8
click at [102, 59] on div "PC-PRRTK-LGHT-BNDL-1" at bounding box center [304, 129] width 452 height 171
drag, startPoint x: 90, startPoint y: 52, endPoint x: 157, endPoint y: 55, distance: 67.1
click at [157, 55] on td "PC-PRRTK-LGHT-BNDL-1" at bounding box center [540, 51] width 925 height 14
copy p "PC-PRRTK-LGHT-BNDL-1"
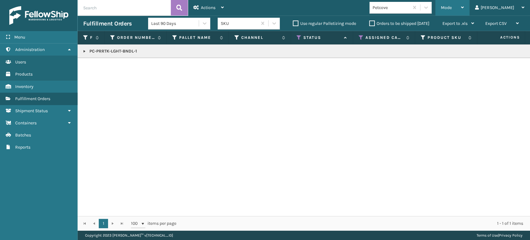
click at [451, 8] on span "Mode" at bounding box center [446, 7] width 11 height 5
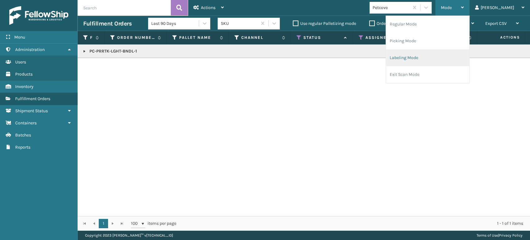
click at [443, 59] on li "Labeling Mode" at bounding box center [427, 57] width 83 height 17
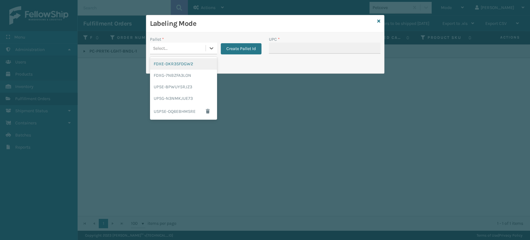
click at [165, 49] on div "Select..." at bounding box center [160, 48] width 15 height 7
click at [165, 95] on div "UPSG-N3NMKJUE73" at bounding box center [183, 97] width 67 height 11
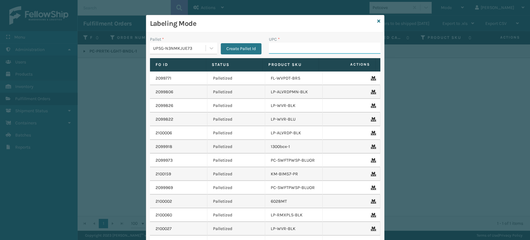
click at [284, 52] on input "UPC *" at bounding box center [324, 48] width 111 height 11
paste input "PC-PRRTK-LGHT-BNDL-1"
type input "PC-PRRTK-LGHT-BNDL-1"
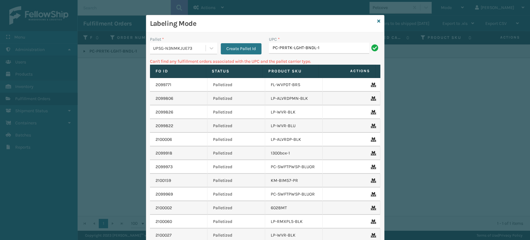
click at [377, 20] on div "Labeling Mode" at bounding box center [265, 23] width 238 height 17
click at [377, 19] on icon at bounding box center [378, 21] width 3 height 4
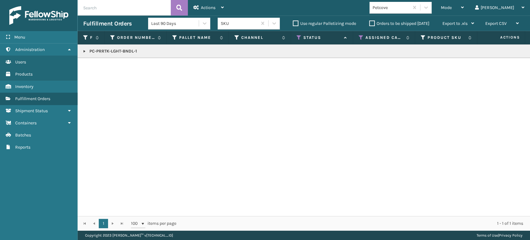
click at [85, 50] on link at bounding box center [84, 51] width 5 height 5
click at [106, 69] on link "2100280" at bounding box center [101, 68] width 17 height 6
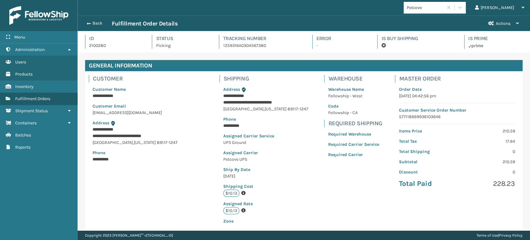
scroll to position [15, 452]
click at [92, 23] on button "Back" at bounding box center [97, 23] width 29 height 6
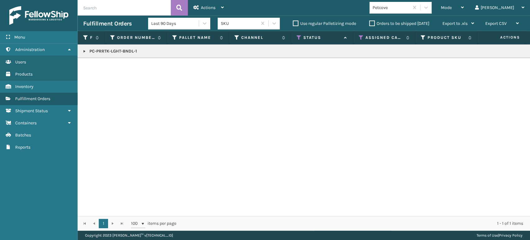
click at [80, 51] on td "PC-PRRTK-LGHT-BNDL-1" at bounding box center [540, 51] width 925 height 14
click at [83, 51] on link at bounding box center [84, 51] width 5 height 5
click at [101, 67] on link "2100280" at bounding box center [101, 68] width 17 height 6
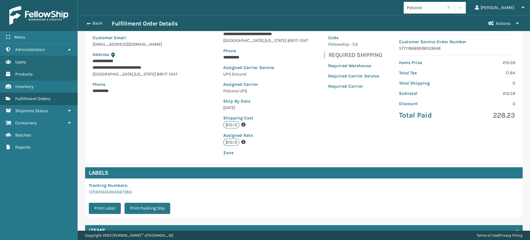
scroll to position [127, 0]
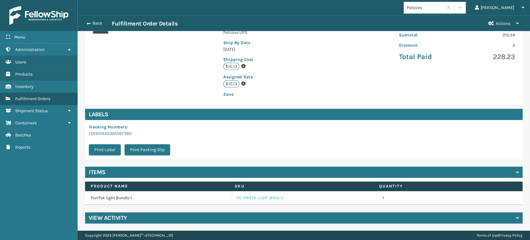
click at [258, 195] on link "PC-PRRTK-LGHT-BNDL-1" at bounding box center [259, 198] width 47 height 6
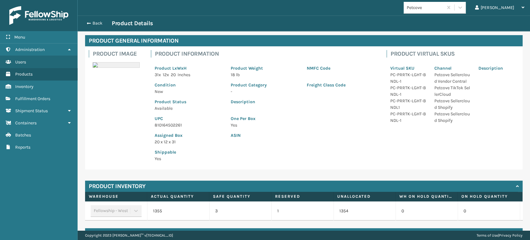
scroll to position [46, 0]
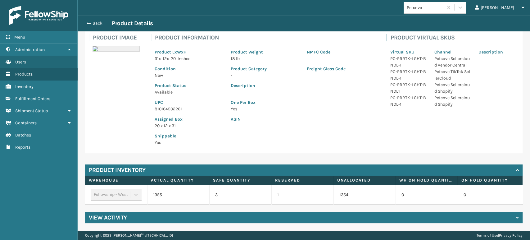
click at [172, 99] on p "UPC" at bounding box center [189, 102] width 69 height 7
click at [173, 100] on div "UPC 810164502261" at bounding box center [189, 103] width 76 height 17
click at [173, 105] on p "810164502261" at bounding box center [189, 108] width 69 height 7
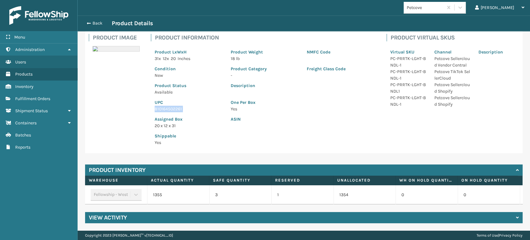
copy p "810164502261"
click at [104, 17] on div "Back Product Details" at bounding box center [304, 24] width 452 height 16
click at [99, 21] on button "Back" at bounding box center [97, 23] width 29 height 6
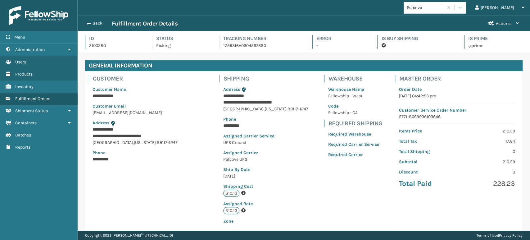
scroll to position [15, 452]
click at [100, 21] on button "Back" at bounding box center [97, 23] width 29 height 6
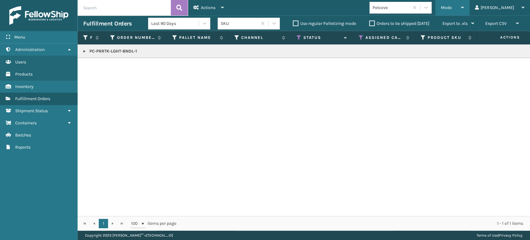
click at [451, 6] on span "Mode" at bounding box center [446, 7] width 11 height 5
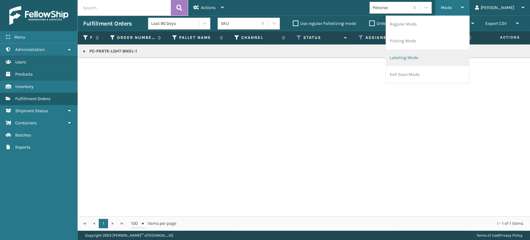
click at [427, 49] on li "Labeling Mode" at bounding box center [427, 57] width 83 height 17
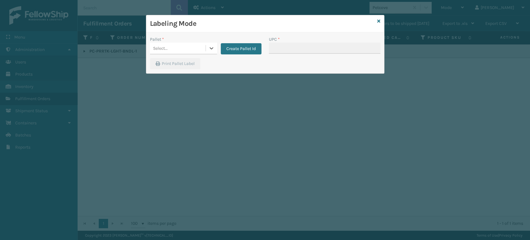
click at [163, 43] on div "Select..." at bounding box center [178, 48] width 56 height 10
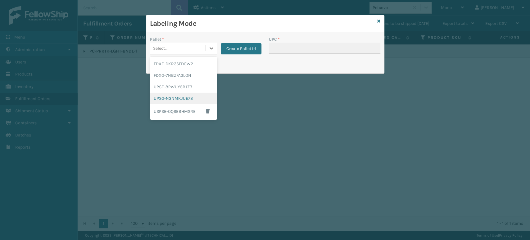
click at [172, 97] on div "UPSG-N3NMKJUE73" at bounding box center [183, 97] width 67 height 11
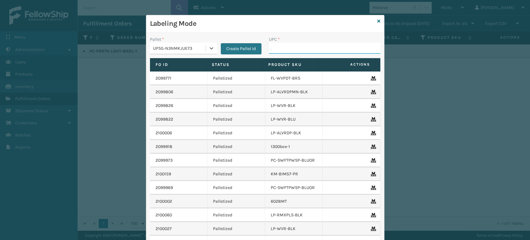
click at [285, 46] on input "UPC *" at bounding box center [324, 48] width 111 height 11
paste input "810164502261"
type input "810164502261"
type input "840985120467"
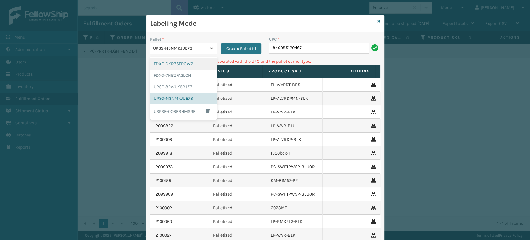
click at [174, 52] on div "UPSG-N3NMKJUE73" at bounding box center [178, 48] width 56 height 10
click at [172, 72] on div "FDXG-7NBZFA3LON" at bounding box center [183, 75] width 67 height 11
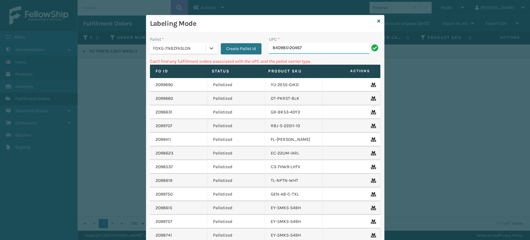
click at [279, 48] on input "840985120467" at bounding box center [319, 48] width 100 height 11
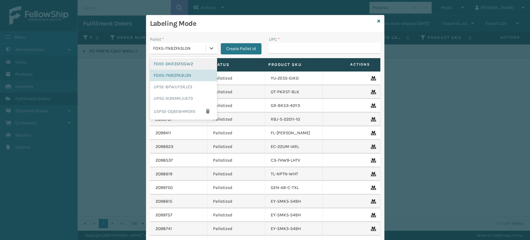
click at [156, 47] on div "FDXG-7NBZFA3LON" at bounding box center [179, 48] width 53 height 7
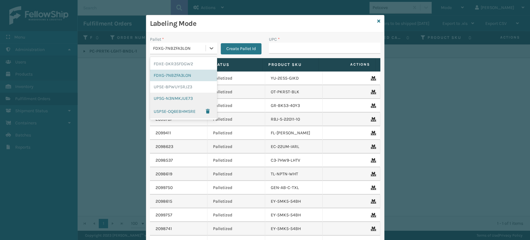
click at [176, 97] on div "UPSG-N3NMKJUE73" at bounding box center [183, 97] width 67 height 11
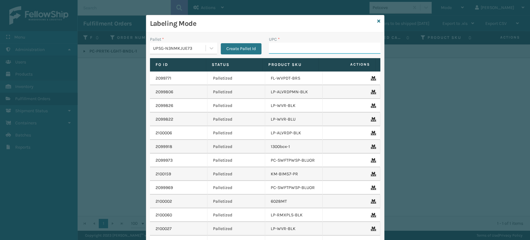
click at [303, 46] on input "UPC *" at bounding box center [324, 48] width 111 height 11
type input "860010434673"
click at [372, 21] on div "Labeling Mode" at bounding box center [265, 23] width 238 height 17
click at [373, 20] on div "Labeling Mode" at bounding box center [265, 23] width 238 height 17
click at [373, 18] on div "Labeling Mode" at bounding box center [265, 23] width 238 height 17
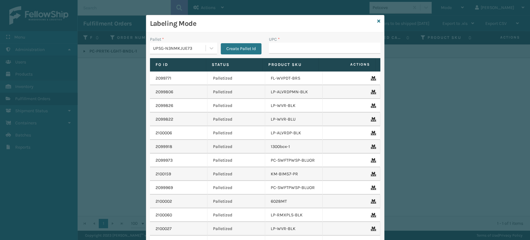
click at [373, 20] on div "Labeling Mode" at bounding box center [265, 23] width 238 height 17
click at [375, 15] on div "Labeling Mode" at bounding box center [265, 23] width 238 height 17
click at [377, 22] on div "Labeling Mode" at bounding box center [265, 23] width 238 height 17
click at [377, 21] on icon at bounding box center [378, 21] width 3 height 4
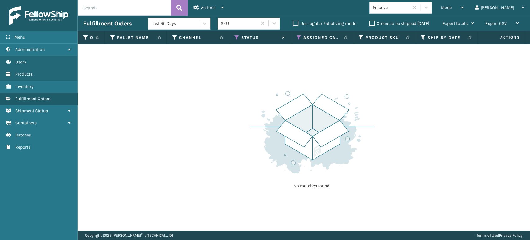
click at [409, 4] on div "Petcove" at bounding box center [390, 7] width 37 height 7
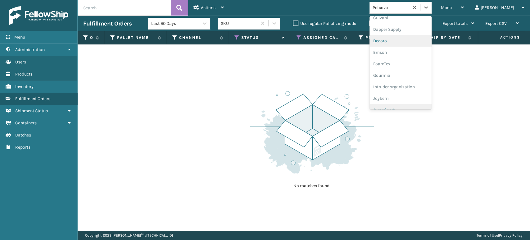
scroll to position [138, 0]
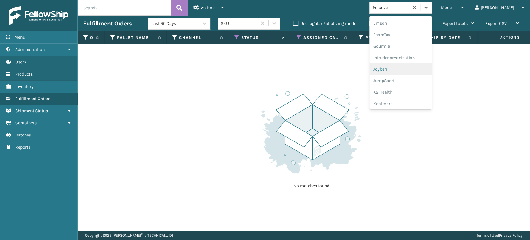
click at [405, 70] on div "Joyberri" at bounding box center [400, 68] width 62 height 11
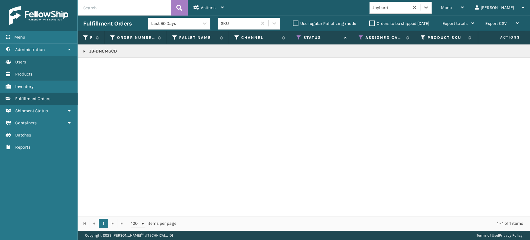
drag, startPoint x: 82, startPoint y: 54, endPoint x: 86, endPoint y: 50, distance: 5.5
click at [82, 53] on td "JB-DNCMGCD" at bounding box center [540, 51] width 925 height 14
click at [86, 50] on link at bounding box center [84, 51] width 5 height 5
click at [99, 69] on link "2100093" at bounding box center [101, 68] width 16 height 6
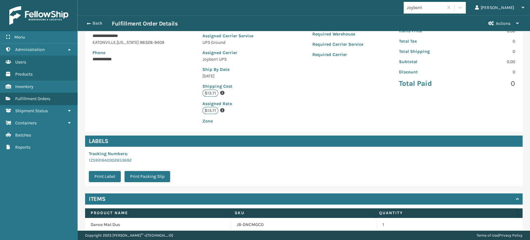
scroll to position [127, 0]
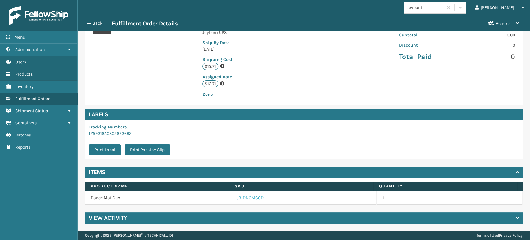
click at [245, 198] on link "JB-DNCMGCD" at bounding box center [249, 198] width 27 height 6
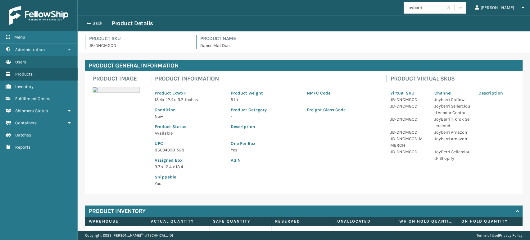
click at [159, 149] on p "850040381528" at bounding box center [189, 149] width 69 height 7
click at [174, 149] on p "850040381528" at bounding box center [189, 149] width 69 height 7
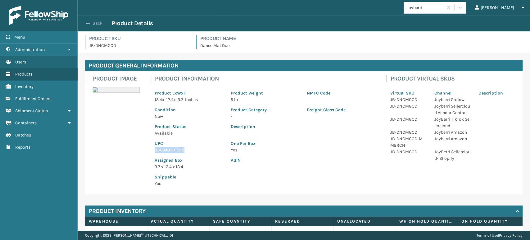
click at [97, 22] on button "Back" at bounding box center [97, 23] width 29 height 6
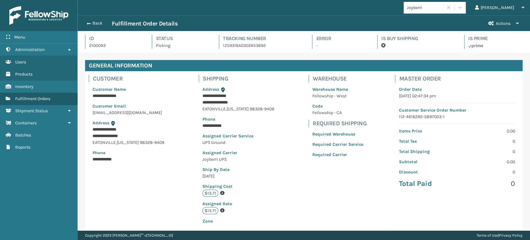
scroll to position [15, 452]
click at [97, 22] on button "Back" at bounding box center [97, 23] width 29 height 6
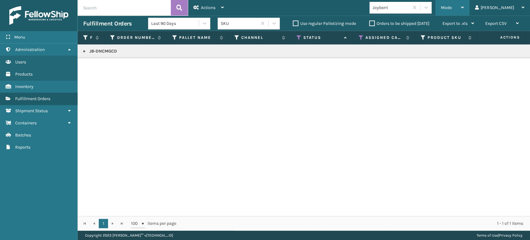
click at [451, 9] on span "Mode" at bounding box center [446, 7] width 11 height 5
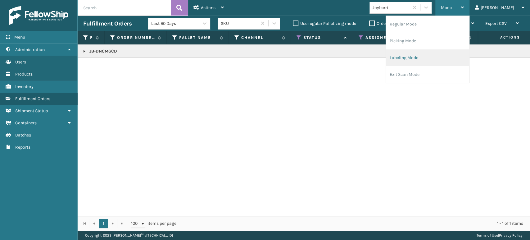
click at [456, 58] on li "Labeling Mode" at bounding box center [427, 57] width 83 height 17
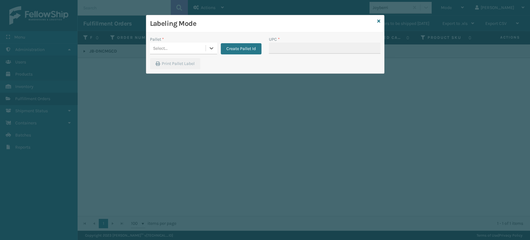
click at [186, 43] on div "Select..." at bounding box center [178, 48] width 56 height 10
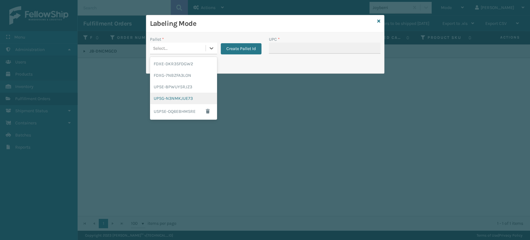
click at [181, 95] on div "UPSG-N3NMKJUE73" at bounding box center [183, 97] width 67 height 11
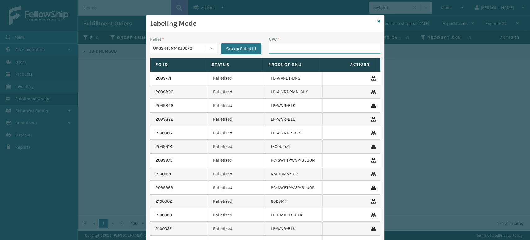
click at [283, 52] on input "UPC *" at bounding box center [324, 48] width 111 height 11
paste input "850040381528"
type input "850040381528"
type input "PAD-S-201"
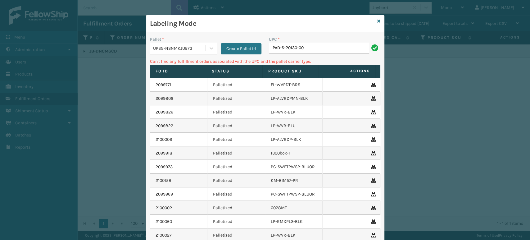
type input "PAD-S-20130-00"
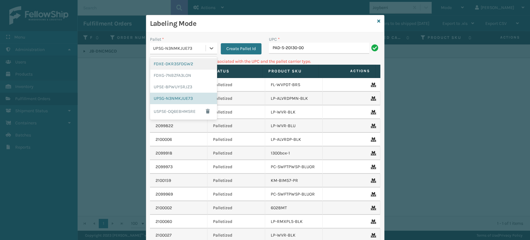
click at [177, 46] on div "UPSG-N3NMKJUE73" at bounding box center [178, 48] width 56 height 10
click at [176, 73] on div "FDXG-7NBZFA3LON" at bounding box center [183, 75] width 67 height 11
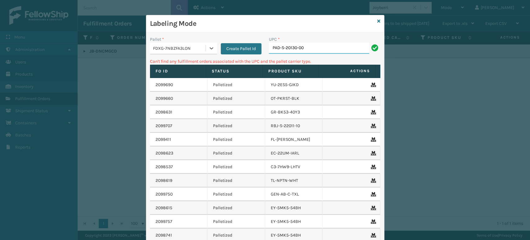
click at [320, 50] on input "PAD-S-20130-00" at bounding box center [319, 48] width 100 height 11
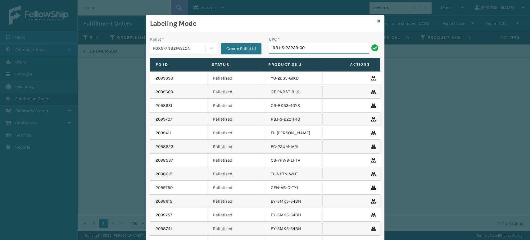
type input "RBJ-S-22223-00"
type input "HAN-S-21050-06"
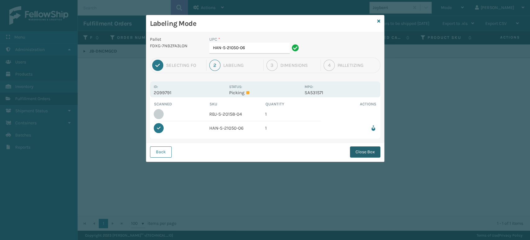
click at [365, 152] on button "Close Box" at bounding box center [365, 151] width 30 height 11
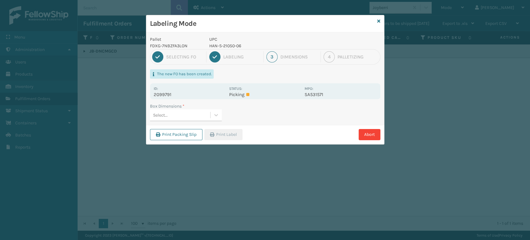
click at [188, 119] on div "Select..." at bounding box center [180, 115] width 60 height 10
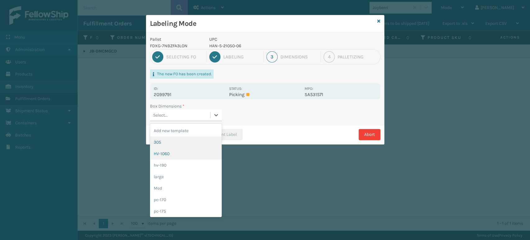
click at [186, 152] on div "HV-1060" at bounding box center [186, 153] width 72 height 11
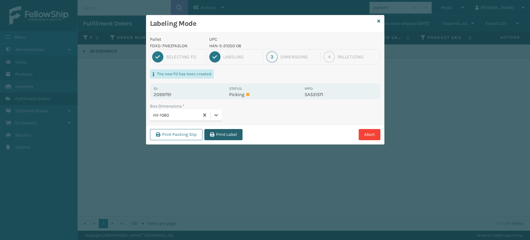
click at [235, 131] on button "Print Label" at bounding box center [223, 134] width 38 height 11
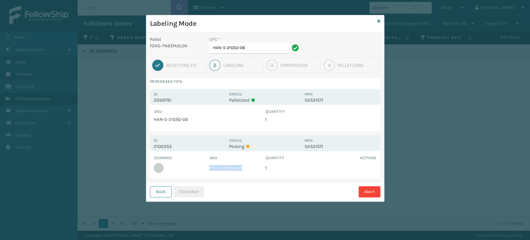
drag, startPoint x: 0, startPoint y: 1, endPoint x: 201, endPoint y: 168, distance: 261.8
click at [201, 168] on tr "RBJ-S-20158-04 1" at bounding box center [265, 168] width 223 height 14
copy td "RBJ-S-20158-04"
drag, startPoint x: 246, startPoint y: 49, endPoint x: 179, endPoint y: 56, distance: 67.1
click at [179, 56] on div "Pallet FDXG-7NBZFA3LON UPC * HAN-S-21050-06" at bounding box center [265, 46] width 238 height 21
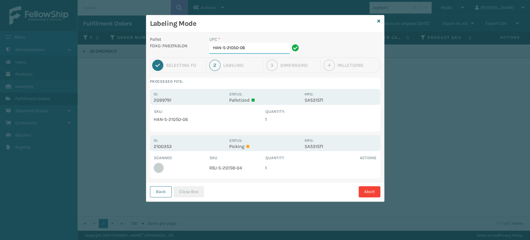
paste input "RBJ-S-20158-04"
type input "RBJ-S-20158-04"
click at [180, 193] on button "Close Box" at bounding box center [188, 191] width 30 height 11
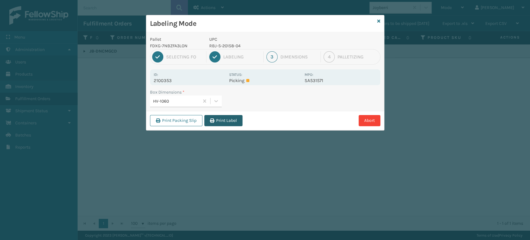
click at [221, 119] on button "Print Label" at bounding box center [223, 120] width 38 height 11
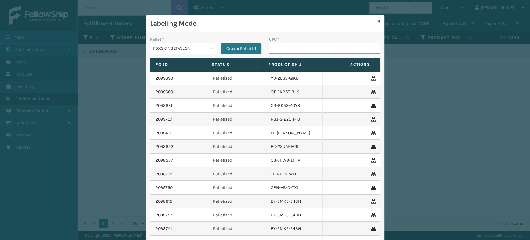
paste input "RBJ-S-20158-04"
type input "RBJ-S-20158-04"
paste input "RBJ-S-20158-04"
type input "RBJ-S-20744-40"
type input "HAN-S-21090-04"
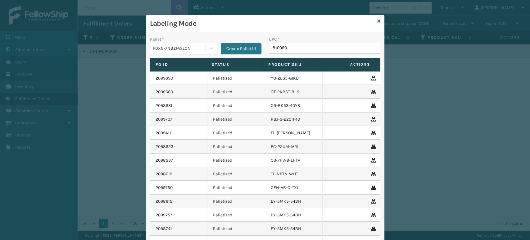
type input "8100909"
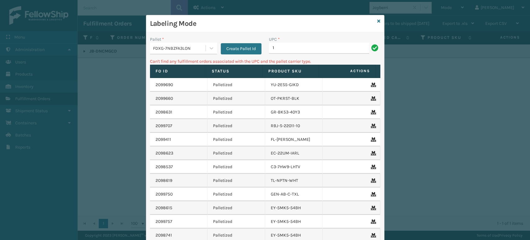
click at [330, 44] on input "1" at bounding box center [319, 48] width 100 height 11
click at [327, 47] on input "1" at bounding box center [319, 48] width 100 height 11
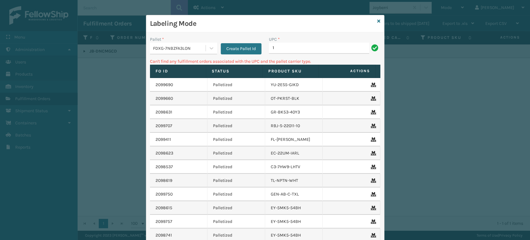
type input "D"
type input "GEN-HB-VT-GY-QNFL"
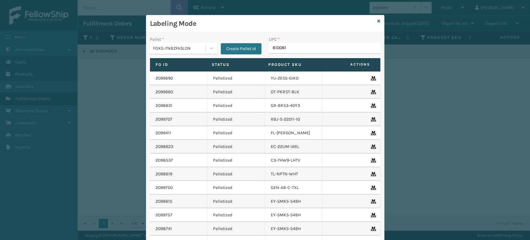
type input "8100819"
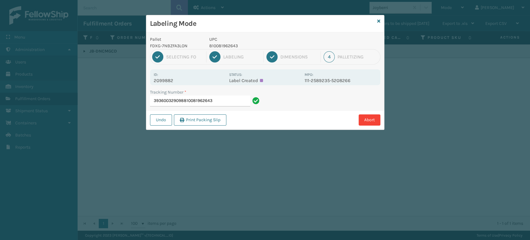
drag, startPoint x: 214, startPoint y: 99, endPoint x: 183, endPoint y: 97, distance: 31.7
click at [183, 97] on input "393600329098810081962643" at bounding box center [200, 100] width 100 height 11
click at [226, 98] on input "393600329098810081962643" at bounding box center [200, 100] width 100 height 11
drag, startPoint x: 226, startPoint y: 98, endPoint x: 200, endPoint y: 101, distance: 26.6
click at [200, 101] on input "393600329098810081962643" at bounding box center [200, 100] width 100 height 11
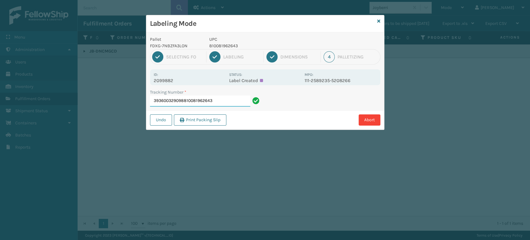
click at [194, 101] on input "393600329098810081962643" at bounding box center [200, 100] width 100 height 11
drag, startPoint x: 185, startPoint y: 99, endPoint x: 223, endPoint y: 101, distance: 38.6
click at [223, 101] on input "393600329098810081962643" at bounding box center [200, 100] width 100 height 11
type input "393600329098"
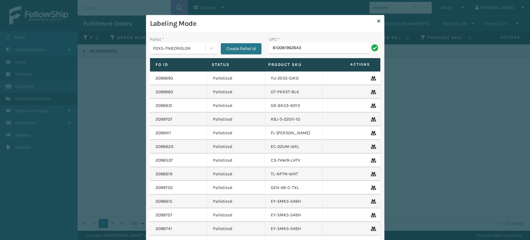
type input "810081962643"
type input "860010434666"
type input "860010"
click at [374, 19] on div "Labeling Mode" at bounding box center [265, 23] width 238 height 17
click at [377, 20] on icon at bounding box center [378, 21] width 3 height 4
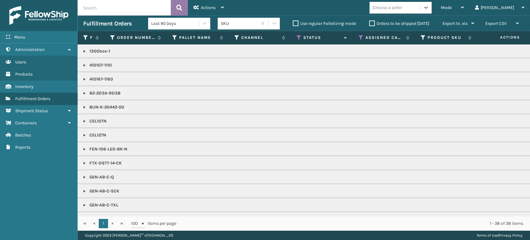
type input "810081962711"
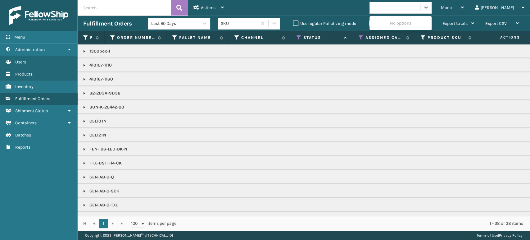
drag, startPoint x: 415, startPoint y: 2, endPoint x: 428, endPoint y: 2, distance: 13.0
click at [416, 2] on div "810081962711" at bounding box center [394, 7] width 51 height 10
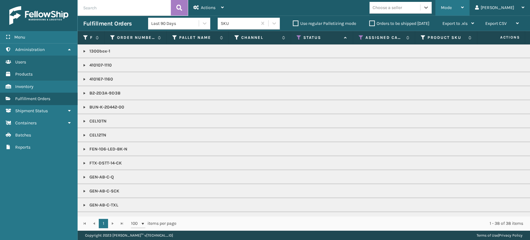
click at [459, 6] on div "Mode Regular Mode Picking Mode Labeling Mode Exit Scan Mode" at bounding box center [452, 8] width 34 height 16
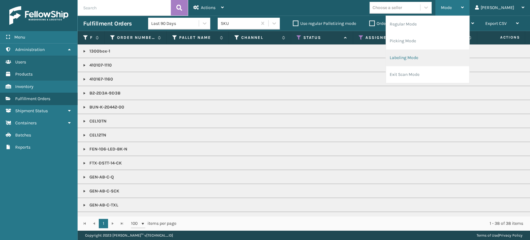
click at [438, 56] on li "Labeling Mode" at bounding box center [427, 57] width 83 height 17
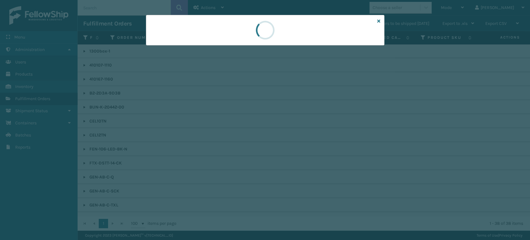
click at [187, 35] on div at bounding box center [265, 30] width 238 height 30
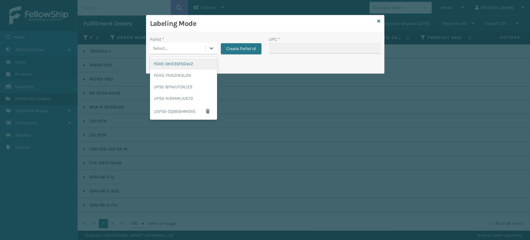
click at [183, 48] on div "Select..." at bounding box center [178, 48] width 56 height 10
click at [173, 82] on div "UPSE-8PWUY5RJZ3" at bounding box center [183, 86] width 67 height 11
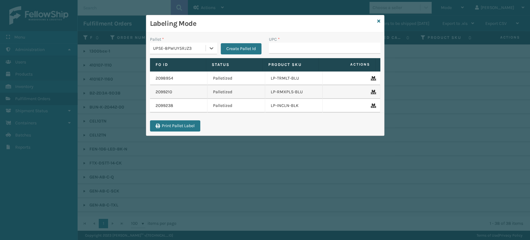
click at [179, 53] on div "UPSE-8PWUY5RJZ3" at bounding box center [178, 48] width 56 height 10
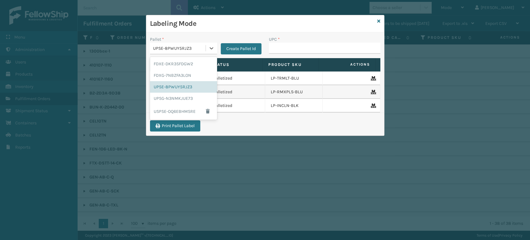
click at [180, 45] on div "UPSE-8PWUY5RJZ3" at bounding box center [179, 48] width 53 height 7
click at [180, 46] on div "UPSE-8PWUY5RJZ3" at bounding box center [179, 48] width 53 height 7
click at [168, 73] on div "FDXG-7NBZFA3LON" at bounding box center [183, 75] width 67 height 11
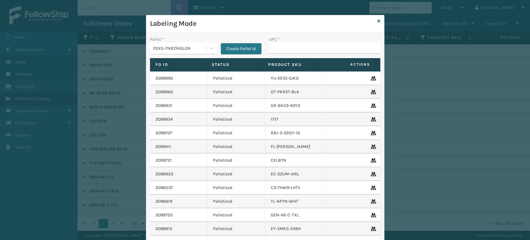
click at [271, 55] on div "UPC *" at bounding box center [324, 47] width 119 height 22
click at [282, 50] on input "UPC *" at bounding box center [324, 48] width 111 height 11
click at [377, 20] on icon at bounding box center [378, 21] width 3 height 4
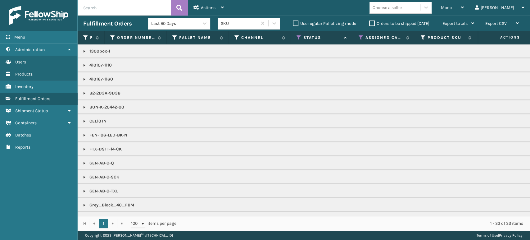
click at [420, 10] on div "Choose a seller" at bounding box center [394, 7] width 51 height 10
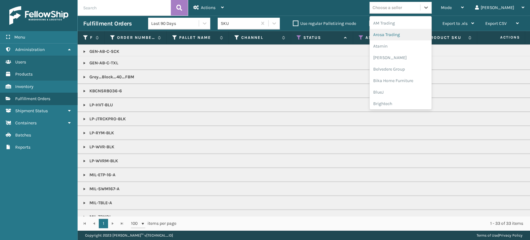
scroll to position [69, 0]
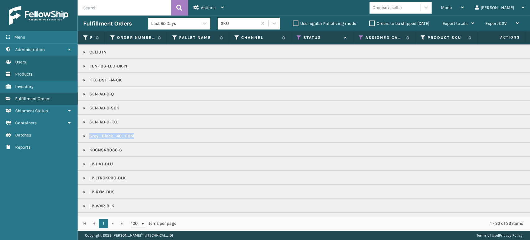
drag, startPoint x: 145, startPoint y: 138, endPoint x: 155, endPoint y: 145, distance: 12.0
click at [155, 145] on tbody "1300box-1 410107-1110 410167-1160 B2-2D3A-9D3B BUN-K-20442-00 CEL10TN FEN-106-L…" at bounding box center [540, 149] width 925 height 349
click at [451, 6] on span "Mode" at bounding box center [446, 7] width 11 height 5
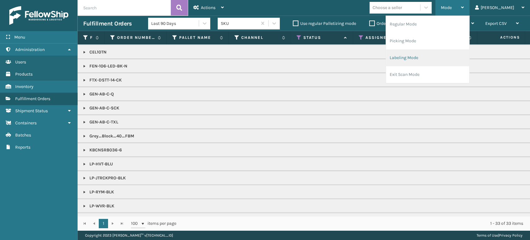
click at [441, 60] on li "Labeling Mode" at bounding box center [427, 57] width 83 height 17
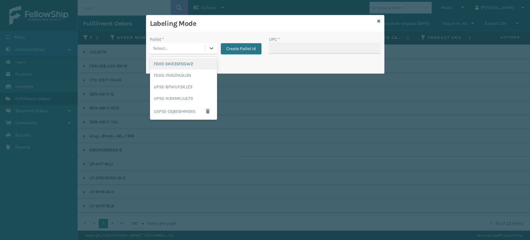
click at [175, 53] on div "Select..." at bounding box center [178, 48] width 56 height 10
click at [174, 79] on div "FDXG-7NBZFA3LON" at bounding box center [183, 75] width 67 height 11
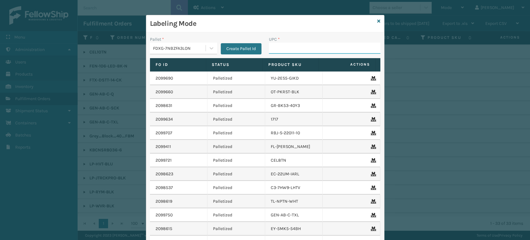
click at [285, 44] on input "UPC *" at bounding box center [324, 48] width 111 height 11
paste input "Grey_Block_40_FBM"
type input "Grey_Block_40_FBM"
click at [377, 20] on icon at bounding box center [378, 21] width 3 height 4
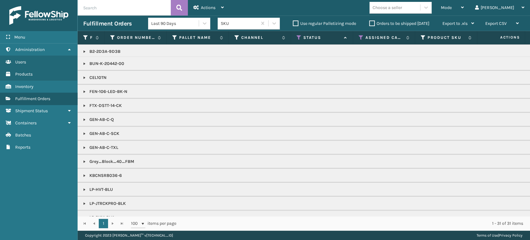
scroll to position [0, 0]
click at [402, 11] on div "Choose a seller" at bounding box center [386, 7] width 29 height 7
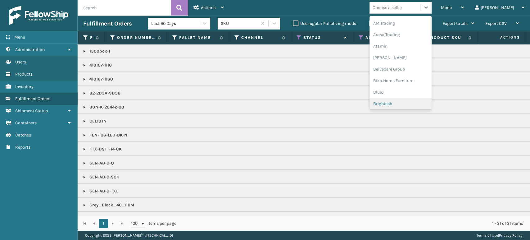
click at [415, 104] on div "Brightech" at bounding box center [400, 103] width 62 height 11
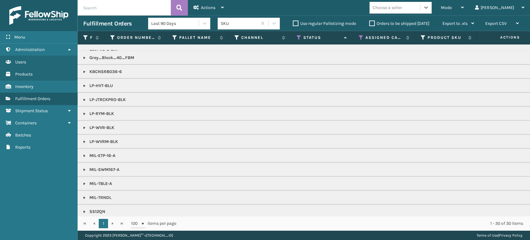
scroll to position [99, 0]
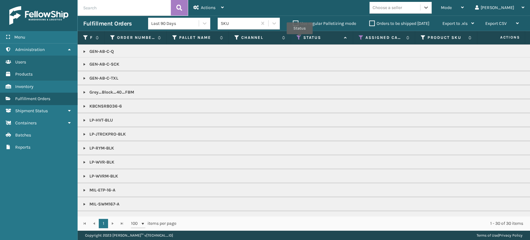
click at [299, 38] on icon at bounding box center [298, 38] width 5 height 6
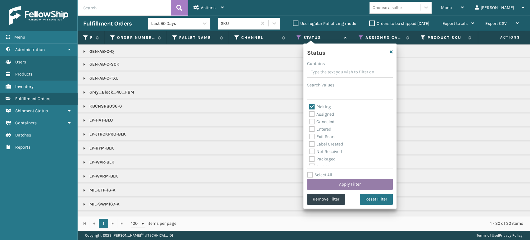
click at [335, 182] on button "Apply Filter" at bounding box center [350, 183] width 86 height 11
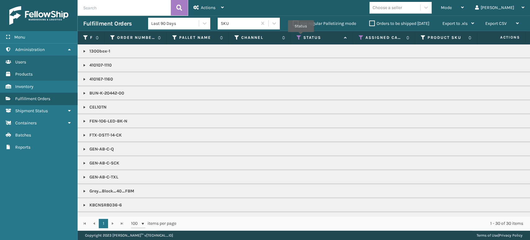
click at [301, 36] on icon at bounding box center [298, 38] width 5 height 6
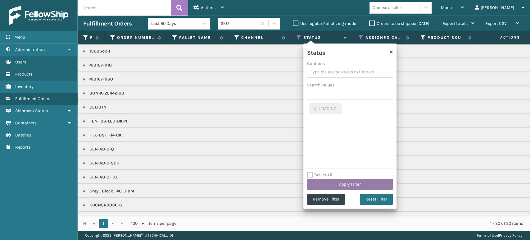
click at [370, 180] on button "Apply Filter" at bounding box center [350, 183] width 86 height 11
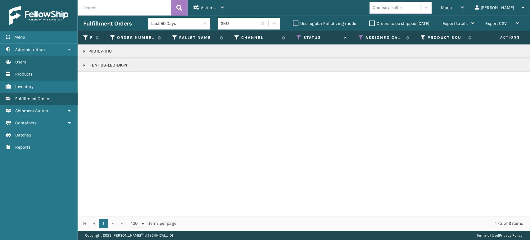
click at [110, 66] on p "FEN-106-LED-BK-N" at bounding box center [540, 65] width 914 height 6
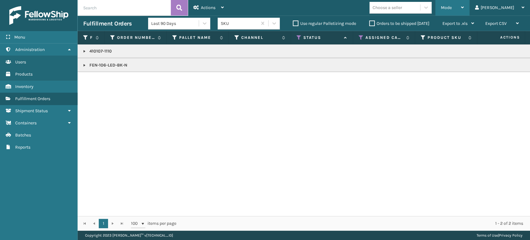
click at [464, 5] on div "Mode" at bounding box center [452, 8] width 23 height 16
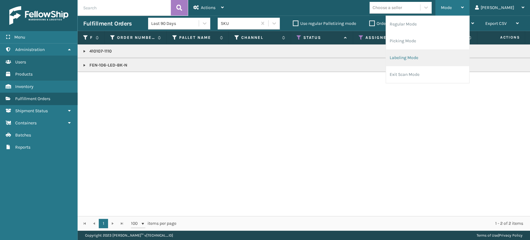
click at [441, 61] on li "Labeling Mode" at bounding box center [427, 57] width 83 height 17
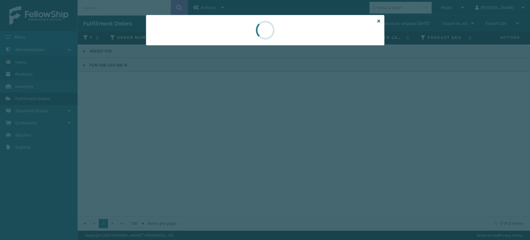
click at [179, 49] on div at bounding box center [265, 120] width 530 height 240
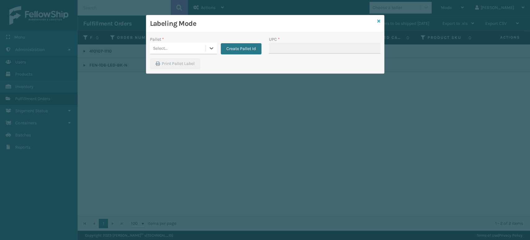
click at [378, 19] on icon at bounding box center [378, 21] width 3 height 4
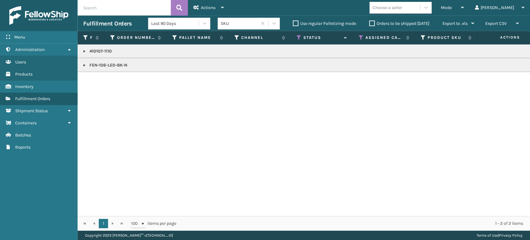
click at [86, 66] on link at bounding box center [84, 65] width 5 height 5
click at [103, 79] on link "2096113" at bounding box center [101, 79] width 16 height 6
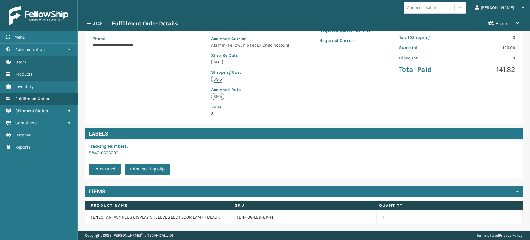
scroll to position [133, 0]
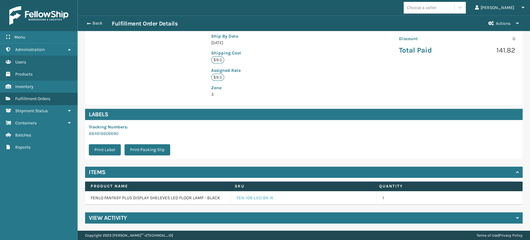
click at [259, 200] on link "FEN-106-LED-BK-N" at bounding box center [254, 198] width 37 height 6
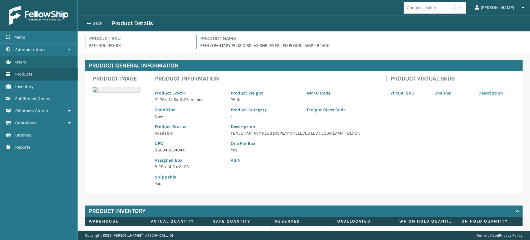
click at [172, 153] on div "Assigned Box 8.25 x 14.5 x 21.25" at bounding box center [189, 161] width 76 height 17
click at [172, 150] on p "850046054044" at bounding box center [189, 149] width 69 height 7
click at [100, 23] on button "Back" at bounding box center [97, 23] width 29 height 6
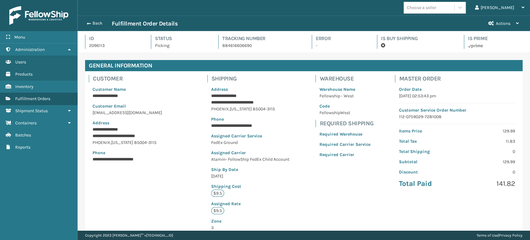
scroll to position [15, 452]
click at [100, 23] on button "Back" at bounding box center [97, 23] width 29 height 6
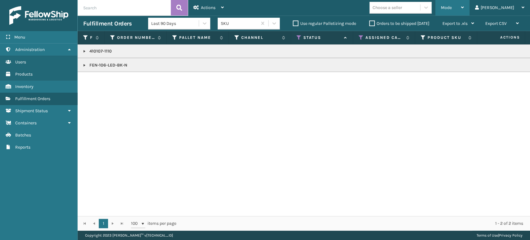
click at [464, 3] on div "Mode" at bounding box center [452, 8] width 23 height 16
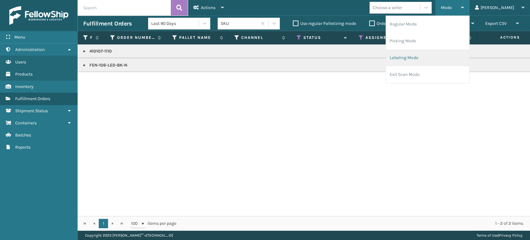
click at [459, 48] on li "Picking Mode" at bounding box center [427, 41] width 83 height 17
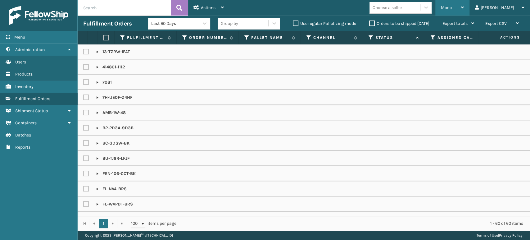
click at [464, 13] on div "Mode" at bounding box center [452, 8] width 23 height 16
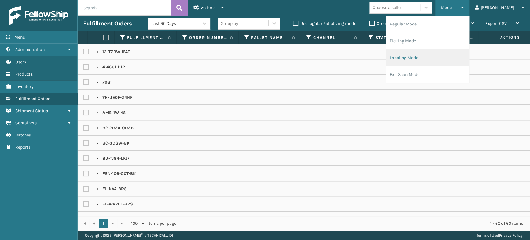
click at [450, 59] on li "Labeling Mode" at bounding box center [427, 57] width 83 height 17
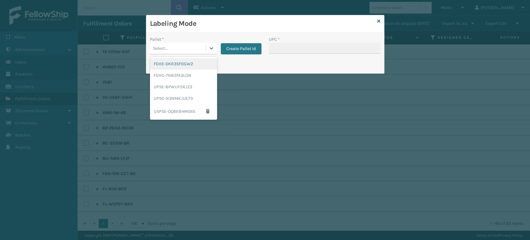
click at [175, 48] on div "Select..." at bounding box center [178, 48] width 56 height 10
click at [190, 75] on div "FDXG-7NBZFA3LON" at bounding box center [183, 75] width 67 height 11
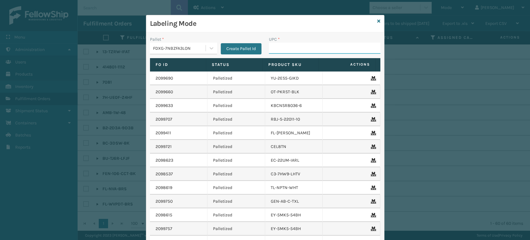
click at [288, 46] on input "UPC *" at bounding box center [324, 48] width 111 height 11
paste input "850046054044"
type input "850046054044"
